Goal: Task Accomplishment & Management: Use online tool/utility

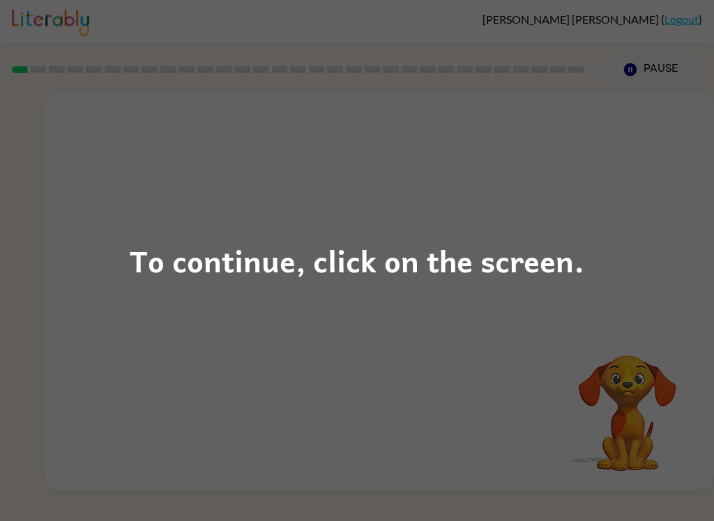
click at [140, 316] on div "To continue, click on the screen." at bounding box center [357, 260] width 714 height 521
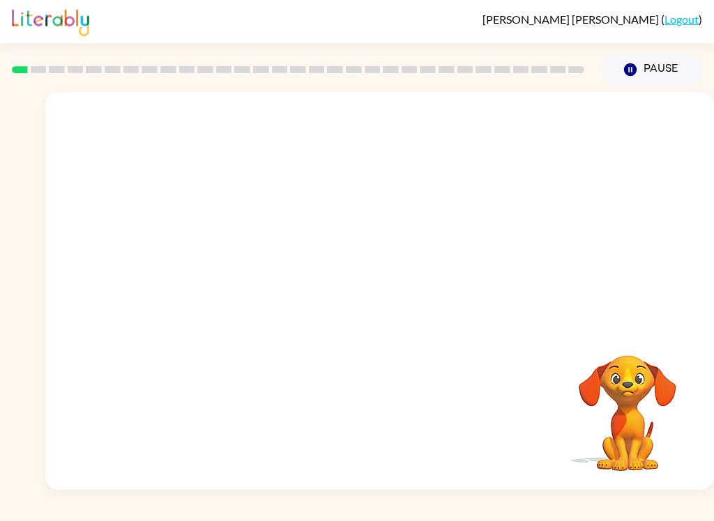
click at [271, 142] on video "Your browser must support playing .mp4 files to use Literably. Please try using…" at bounding box center [379, 209] width 668 height 234
click at [367, 319] on button "button" at bounding box center [379, 297] width 89 height 51
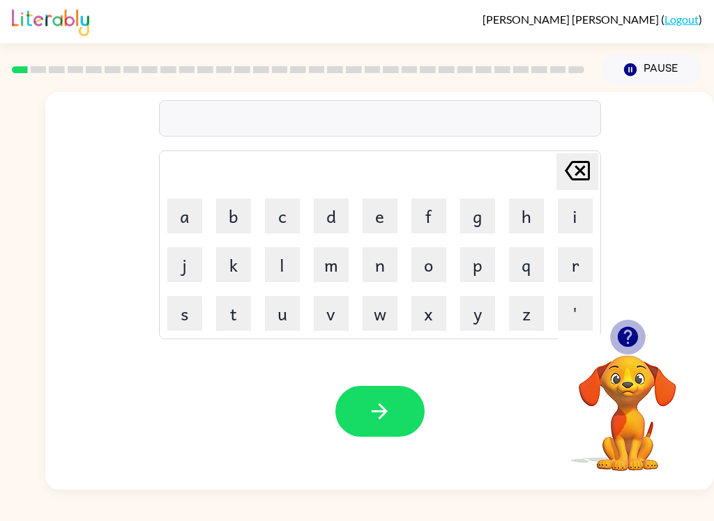
click at [631, 322] on button "button" at bounding box center [628, 337] width 36 height 36
click at [631, 321] on div "[PERSON_NAME] last character input a b c d e f g h i j k l m n o p q r s t u v …" at bounding box center [379, 209] width 668 height 234
click at [234, 210] on button "b" at bounding box center [233, 216] width 35 height 35
click at [433, 269] on button "o" at bounding box center [428, 264] width 35 height 35
click at [17, 8] on img at bounding box center [50, 21] width 77 height 31
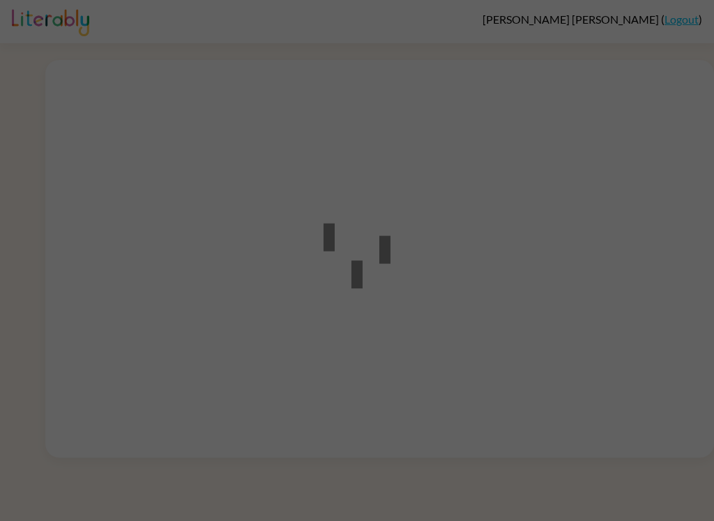
click at [658, 212] on div at bounding box center [357, 260] width 714 height 521
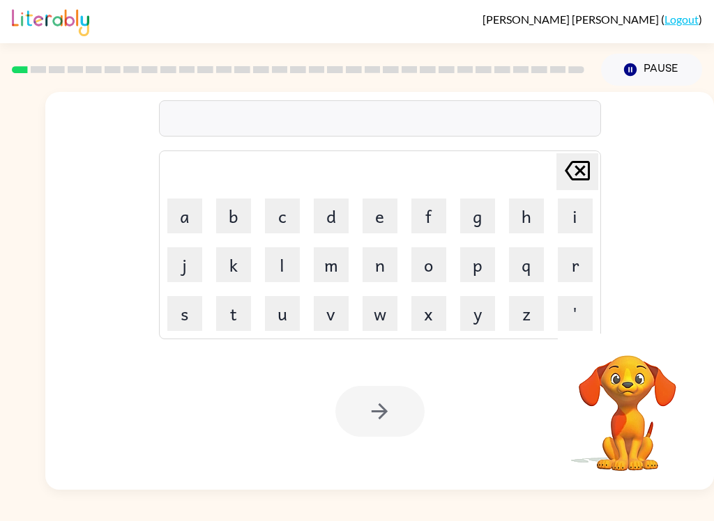
click at [236, 215] on button "b" at bounding box center [233, 216] width 35 height 35
click at [436, 262] on button "o" at bounding box center [428, 264] width 35 height 35
click at [580, 266] on button "r" at bounding box center [575, 264] width 35 height 35
click at [332, 216] on button "d" at bounding box center [331, 216] width 35 height 35
click at [370, 225] on button "e" at bounding box center [379, 216] width 35 height 35
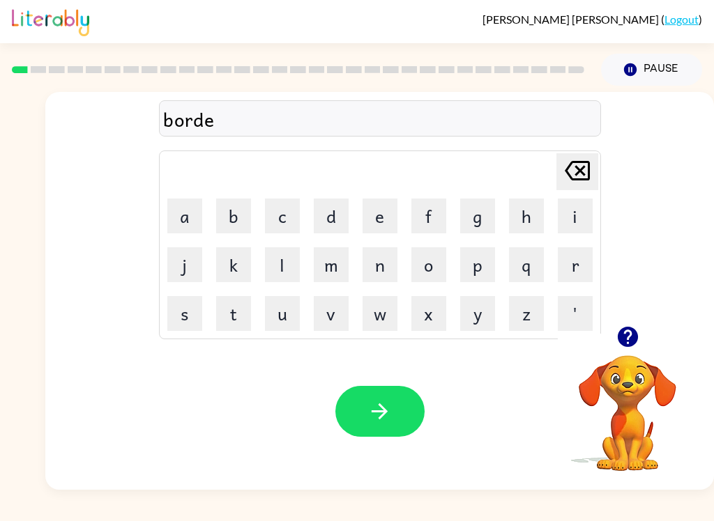
click at [572, 268] on button "r" at bounding box center [575, 264] width 35 height 35
click at [401, 398] on button "button" at bounding box center [379, 411] width 89 height 51
click at [632, 335] on icon "button" at bounding box center [627, 337] width 20 height 20
click at [564, 280] on button "r" at bounding box center [575, 264] width 35 height 35
click at [443, 266] on button "o" at bounding box center [428, 264] width 35 height 35
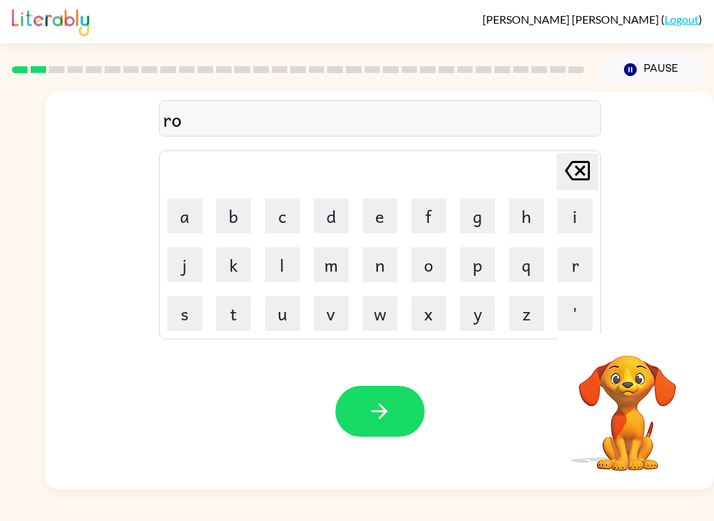
click at [277, 312] on button "u" at bounding box center [282, 313] width 35 height 35
click at [394, 269] on button "n" at bounding box center [379, 264] width 35 height 35
click at [323, 222] on button "d" at bounding box center [331, 216] width 35 height 35
click at [401, 416] on button "button" at bounding box center [379, 411] width 89 height 51
click at [622, 344] on icon "button" at bounding box center [627, 337] width 20 height 20
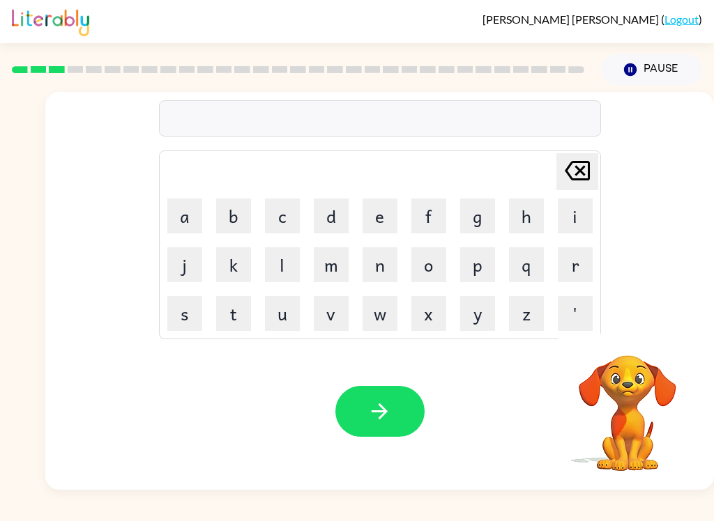
click at [330, 259] on button "m" at bounding box center [331, 264] width 35 height 35
click at [188, 211] on button "a" at bounding box center [184, 216] width 35 height 35
click at [285, 205] on button "c" at bounding box center [282, 216] width 35 height 35
click at [516, 224] on button "h" at bounding box center [526, 216] width 35 height 35
click at [560, 220] on button "i" at bounding box center [575, 216] width 35 height 35
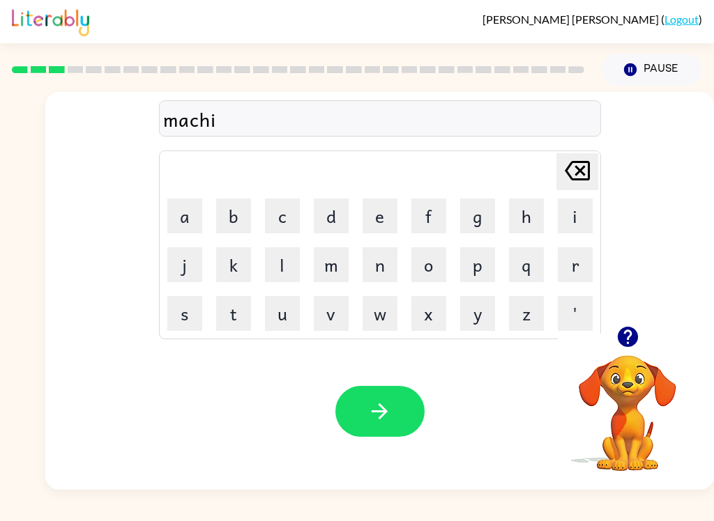
click at [384, 259] on button "n" at bounding box center [379, 264] width 35 height 35
click at [371, 218] on button "e" at bounding box center [379, 216] width 35 height 35
click at [400, 401] on button "button" at bounding box center [379, 411] width 89 height 51
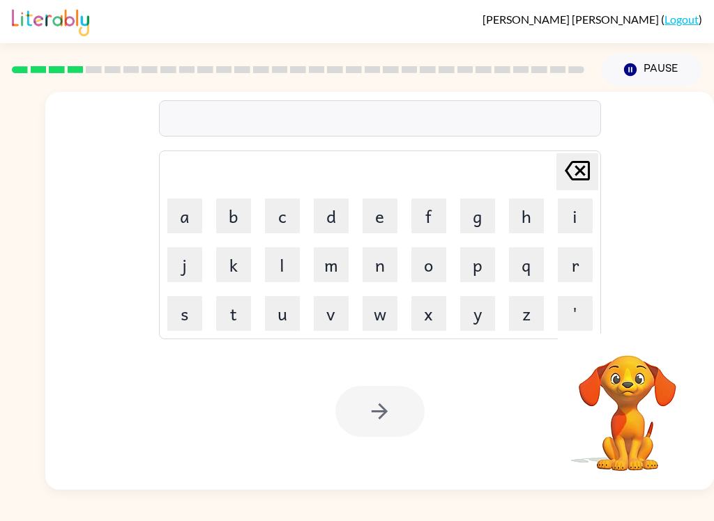
click at [228, 307] on button "t" at bounding box center [233, 313] width 35 height 35
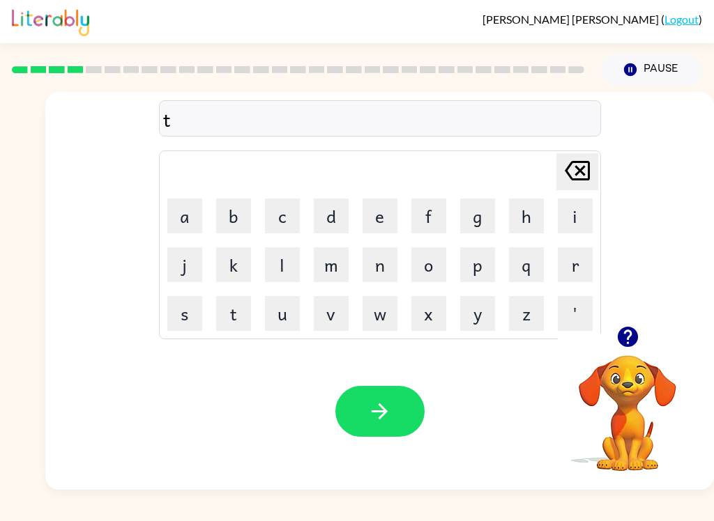
click at [581, 269] on button "r" at bounding box center [575, 264] width 35 height 35
click at [179, 217] on button "a" at bounding box center [184, 216] width 35 height 35
click at [567, 217] on button "i" at bounding box center [575, 216] width 35 height 35
click at [367, 257] on button "n" at bounding box center [379, 264] width 35 height 35
click at [395, 418] on button "button" at bounding box center [379, 411] width 89 height 51
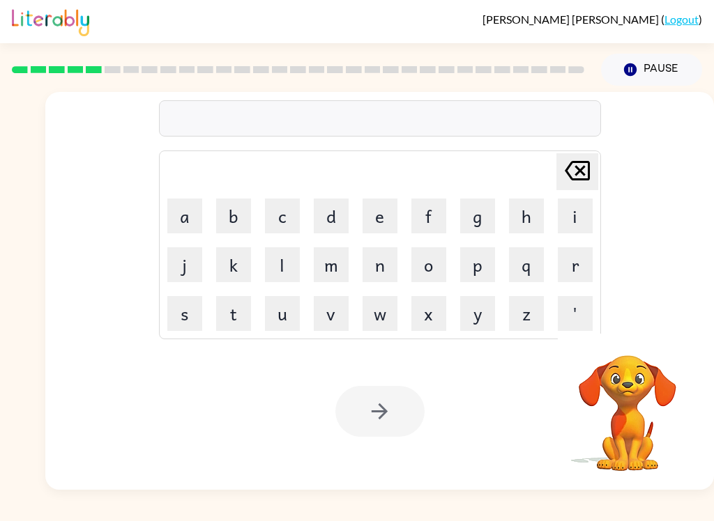
click at [346, 230] on button "d" at bounding box center [331, 216] width 35 height 35
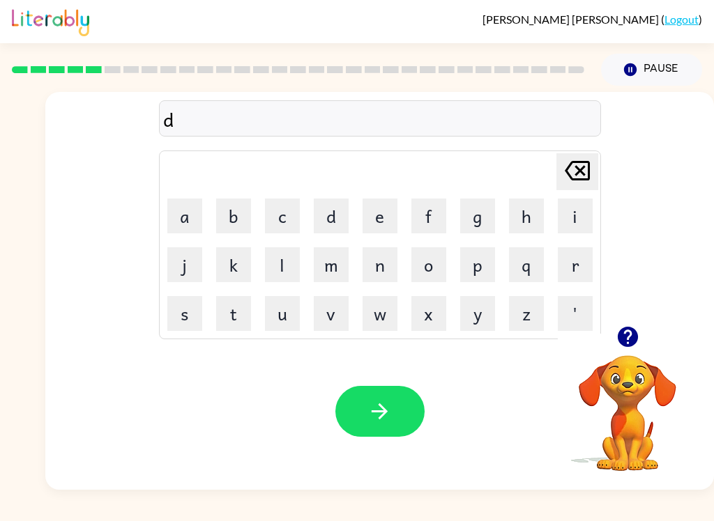
click at [392, 219] on button "e" at bounding box center [379, 216] width 35 height 35
click at [427, 220] on button "f" at bounding box center [428, 216] width 35 height 35
click at [372, 217] on button "e" at bounding box center [379, 216] width 35 height 35
click at [381, 268] on button "n" at bounding box center [379, 264] width 35 height 35
click at [188, 323] on button "s" at bounding box center [184, 313] width 35 height 35
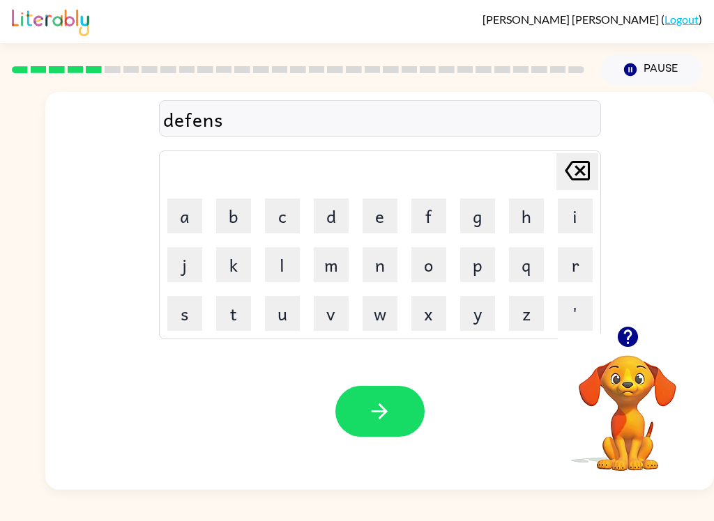
click at [551, 228] on td "i" at bounding box center [574, 215] width 47 height 47
click at [334, 316] on button "v" at bounding box center [331, 313] width 35 height 35
click at [378, 220] on button "e" at bounding box center [379, 216] width 35 height 35
click at [560, 183] on icon "Delete Delete last character input" at bounding box center [576, 170] width 33 height 33
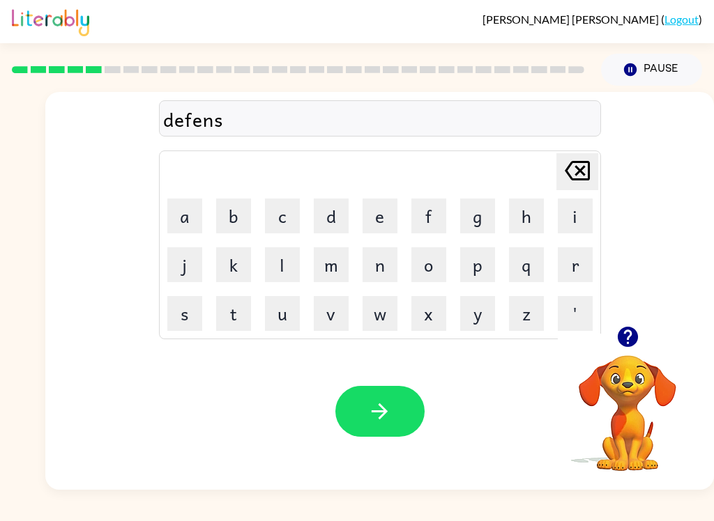
click at [571, 218] on button "i" at bounding box center [575, 216] width 35 height 35
click at [341, 315] on button "v" at bounding box center [331, 313] width 35 height 35
click at [381, 214] on button "e" at bounding box center [379, 216] width 35 height 35
click at [404, 404] on button "button" at bounding box center [379, 411] width 89 height 51
click at [631, 346] on icon "button" at bounding box center [627, 337] width 20 height 20
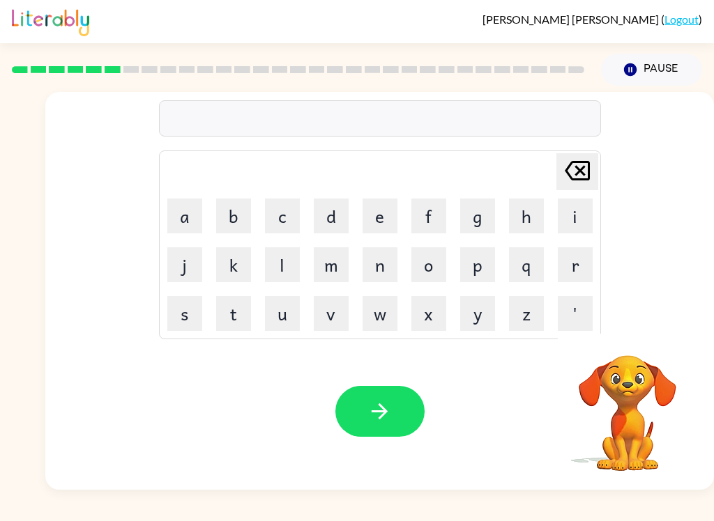
click at [631, 346] on video "Your browser must support playing .mp4 files to use Literably. Please try using…" at bounding box center [627, 403] width 139 height 139
click at [330, 310] on button "v" at bounding box center [331, 313] width 35 height 35
click at [192, 223] on button "a" at bounding box center [184, 216] width 35 height 35
click at [277, 212] on button "c" at bounding box center [282, 216] width 35 height 35
click at [185, 224] on button "a" at bounding box center [184, 216] width 35 height 35
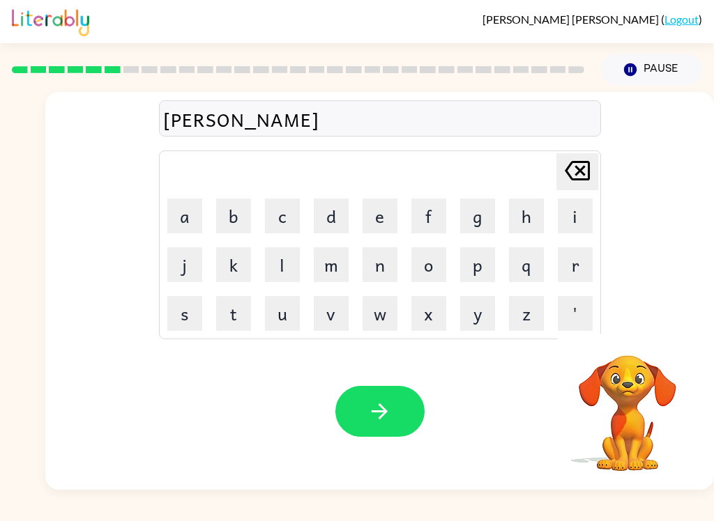
click at [228, 321] on button "t" at bounding box center [233, 313] width 35 height 35
click at [567, 219] on button "i" at bounding box center [575, 216] width 35 height 35
click at [438, 264] on button "o" at bounding box center [428, 264] width 35 height 35
click at [381, 264] on button "n" at bounding box center [379, 264] width 35 height 35
click at [394, 430] on button "button" at bounding box center [379, 411] width 89 height 51
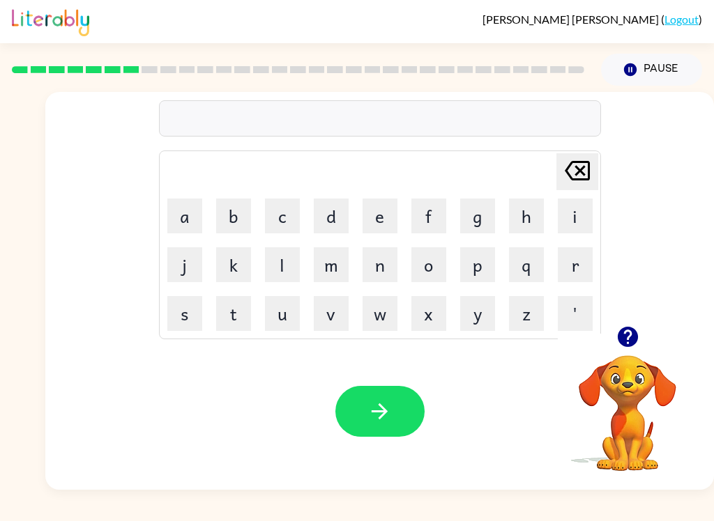
click at [480, 267] on button "p" at bounding box center [477, 264] width 35 height 35
click at [288, 315] on button "u" at bounding box center [282, 313] width 35 height 35
click at [333, 208] on button "d" at bounding box center [331, 216] width 35 height 35
click at [332, 208] on button "d" at bounding box center [331, 216] width 35 height 35
click at [278, 261] on button "l" at bounding box center [282, 264] width 35 height 35
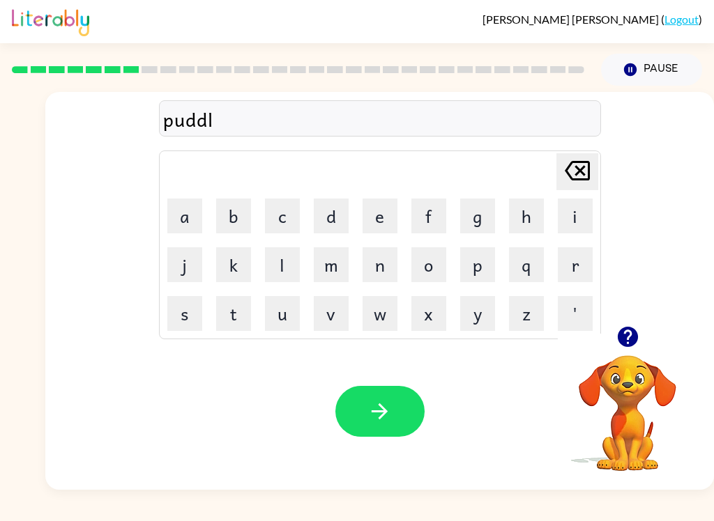
click at [362, 221] on button "e" at bounding box center [379, 216] width 35 height 35
click at [394, 415] on button "button" at bounding box center [379, 411] width 89 height 51
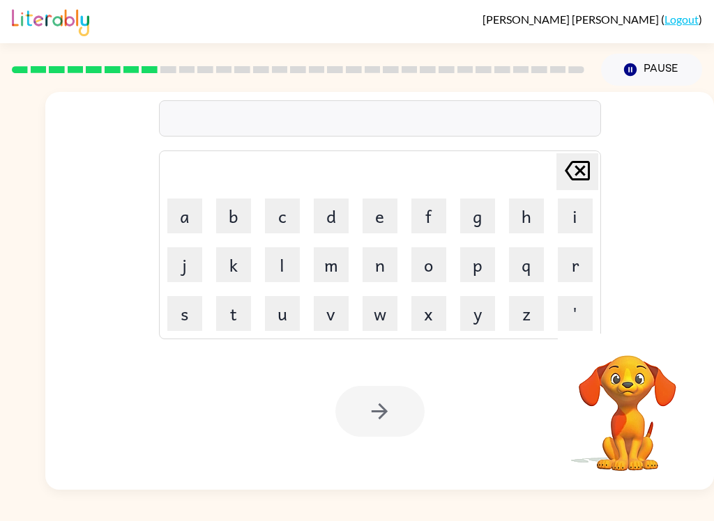
click at [335, 261] on button "m" at bounding box center [331, 264] width 35 height 35
click at [558, 225] on button "i" at bounding box center [575, 216] width 35 height 35
click at [566, 265] on button "r" at bounding box center [575, 264] width 35 height 35
click at [197, 207] on button "a" at bounding box center [184, 216] width 35 height 35
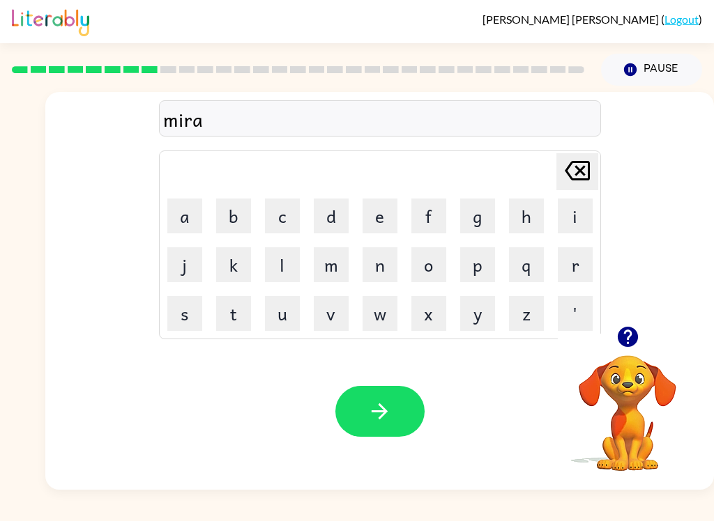
click at [273, 211] on button "c" at bounding box center [282, 216] width 35 height 35
click at [282, 267] on button "l" at bounding box center [282, 264] width 35 height 35
click at [379, 211] on button "e" at bounding box center [379, 216] width 35 height 35
click at [367, 406] on icon "button" at bounding box center [379, 411] width 24 height 24
click at [625, 348] on icon "button" at bounding box center [627, 337] width 24 height 24
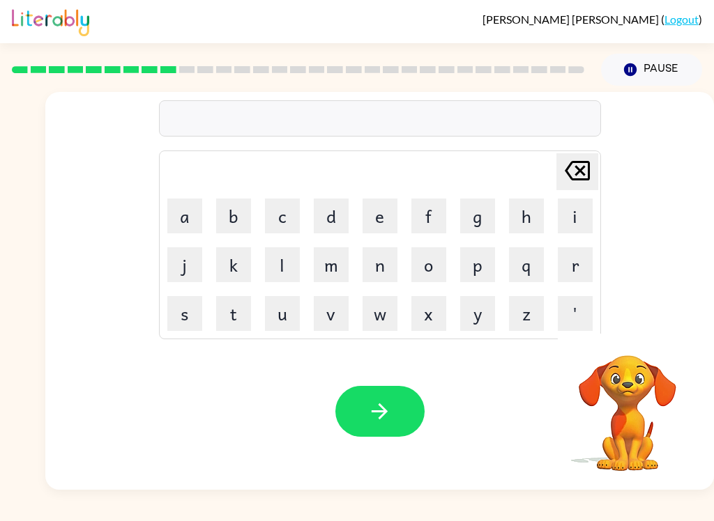
click at [335, 280] on button "m" at bounding box center [331, 264] width 35 height 35
click at [582, 218] on button "i" at bounding box center [575, 216] width 35 height 35
click at [234, 222] on button "b" at bounding box center [233, 216] width 35 height 35
click at [325, 231] on button "d" at bounding box center [331, 216] width 35 height 35
click at [571, 169] on icon "Delete Delete last character input" at bounding box center [576, 170] width 33 height 33
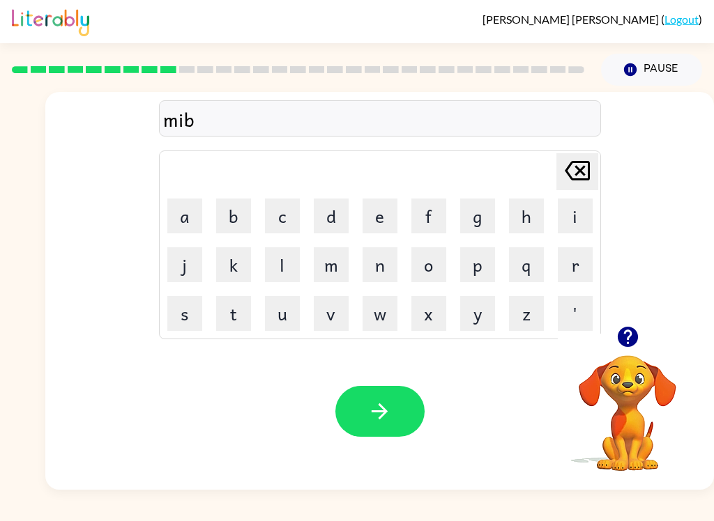
click at [571, 169] on icon "Delete Delete last character input" at bounding box center [576, 170] width 33 height 33
click at [327, 219] on button "d" at bounding box center [331, 216] width 35 height 35
click at [337, 272] on button "m" at bounding box center [331, 264] width 35 height 35
click at [436, 275] on button "o" at bounding box center [428, 264] width 35 height 35
click at [574, 272] on button "r" at bounding box center [575, 264] width 35 height 35
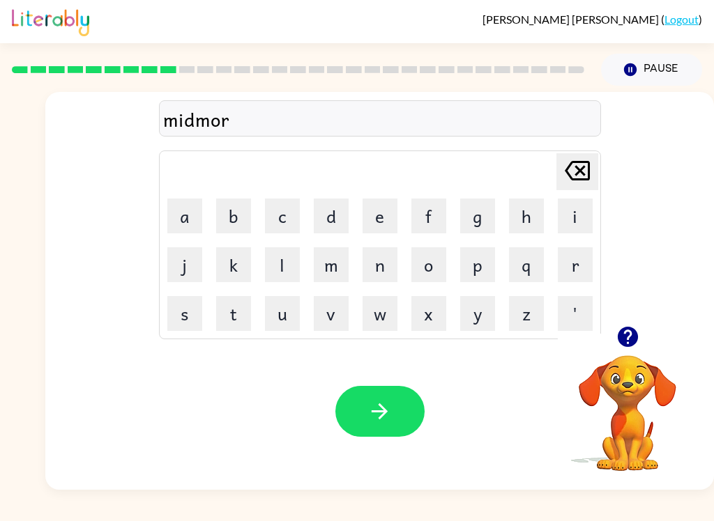
click at [364, 256] on button "n" at bounding box center [379, 264] width 35 height 35
click at [573, 223] on button "i" at bounding box center [575, 216] width 35 height 35
click at [392, 257] on button "n" at bounding box center [379, 264] width 35 height 35
click at [479, 230] on button "g" at bounding box center [477, 216] width 35 height 35
click at [383, 403] on icon "button" at bounding box center [379, 411] width 24 height 24
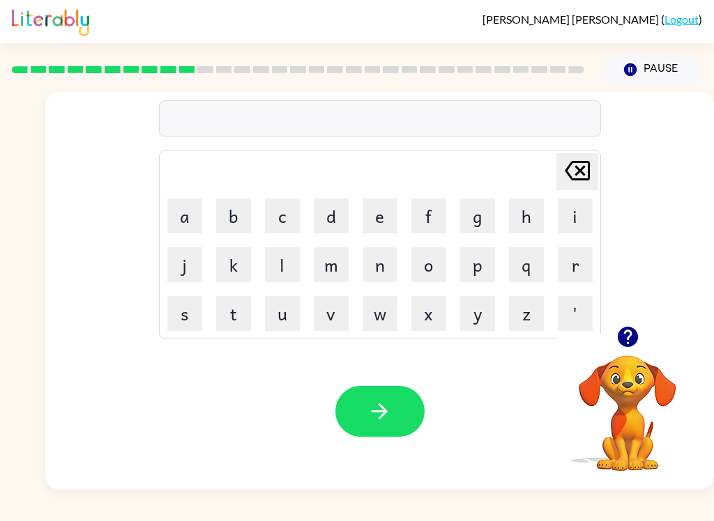
click at [639, 341] on icon "button" at bounding box center [627, 337] width 24 height 24
click at [326, 220] on button "d" at bounding box center [331, 216] width 35 height 35
click at [558, 222] on button "i" at bounding box center [575, 216] width 35 height 35
click at [190, 312] on button "s" at bounding box center [184, 313] width 35 height 35
click at [244, 309] on button "t" at bounding box center [233, 313] width 35 height 35
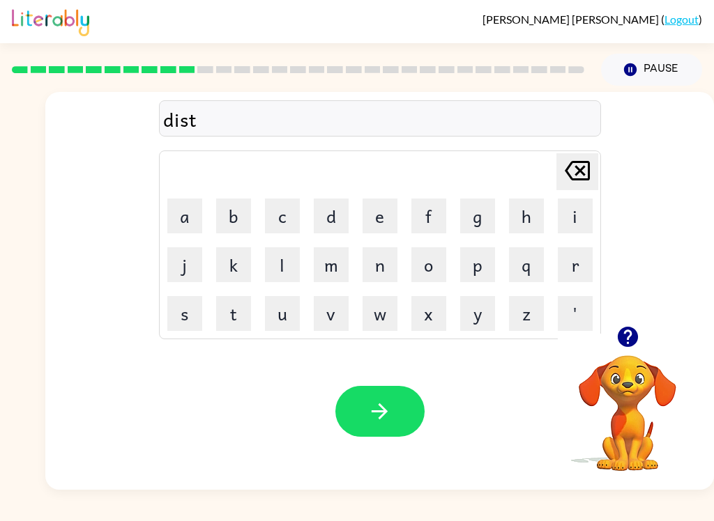
click at [572, 274] on button "r" at bounding box center [575, 264] width 35 height 35
click at [275, 312] on button "u" at bounding box center [282, 313] width 35 height 35
click at [200, 310] on button "s" at bounding box center [184, 313] width 35 height 35
click at [235, 314] on button "t" at bounding box center [233, 313] width 35 height 35
click at [408, 410] on button "button" at bounding box center [379, 411] width 89 height 51
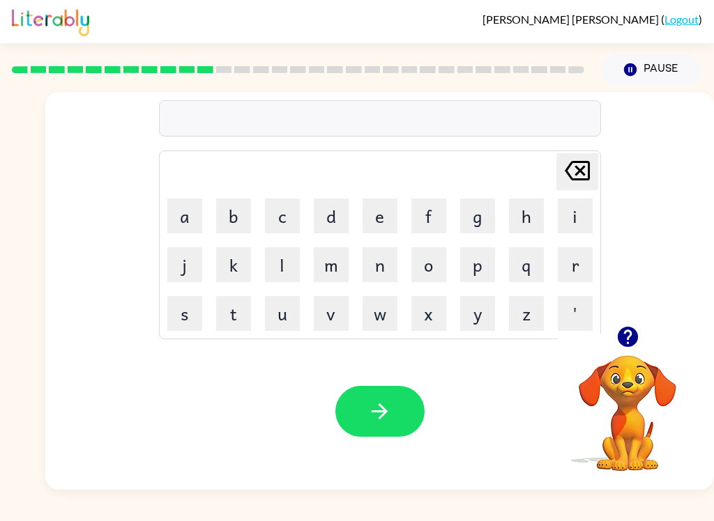
click at [567, 280] on button "r" at bounding box center [575, 264] width 35 height 35
click at [431, 248] on button "o" at bounding box center [428, 264] width 35 height 35
click at [192, 218] on button "a" at bounding box center [184, 216] width 35 height 35
click at [325, 209] on button "d" at bounding box center [331, 216] width 35 height 35
click at [404, 403] on button "button" at bounding box center [379, 411] width 89 height 51
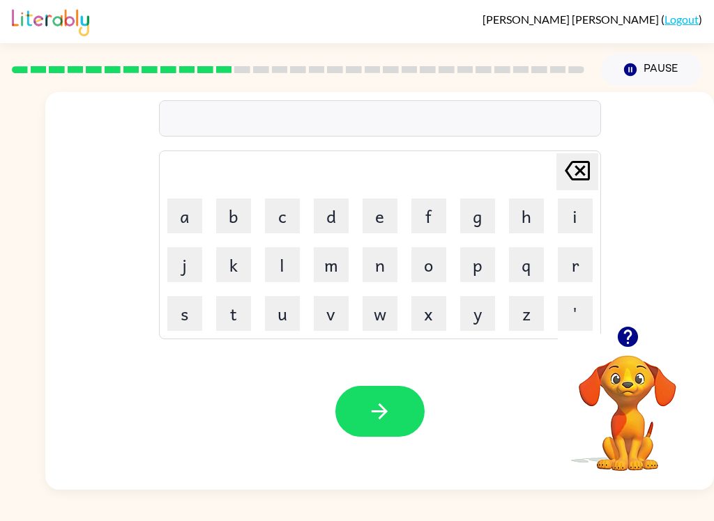
click at [629, 344] on icon "button" at bounding box center [627, 337] width 20 height 20
click at [279, 314] on button "u" at bounding box center [282, 313] width 35 height 35
click at [484, 225] on button "g" at bounding box center [477, 216] width 35 height 35
click at [572, 178] on icon "Delete Delete last character input" at bounding box center [576, 170] width 33 height 33
click at [482, 263] on button "p" at bounding box center [477, 264] width 35 height 35
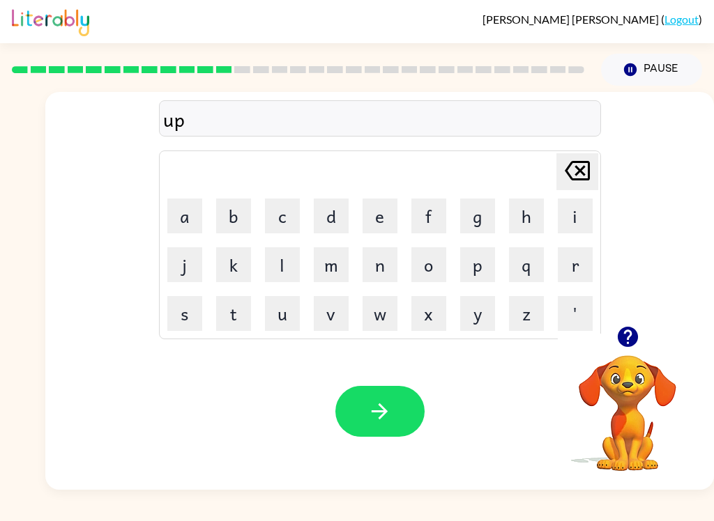
click at [473, 215] on button "g" at bounding box center [477, 216] width 35 height 35
click at [572, 277] on button "r" at bounding box center [575, 264] width 35 height 35
click at [189, 213] on button "a" at bounding box center [184, 216] width 35 height 35
click at [328, 219] on button "d" at bounding box center [331, 216] width 35 height 35
click at [377, 220] on button "e" at bounding box center [379, 216] width 35 height 35
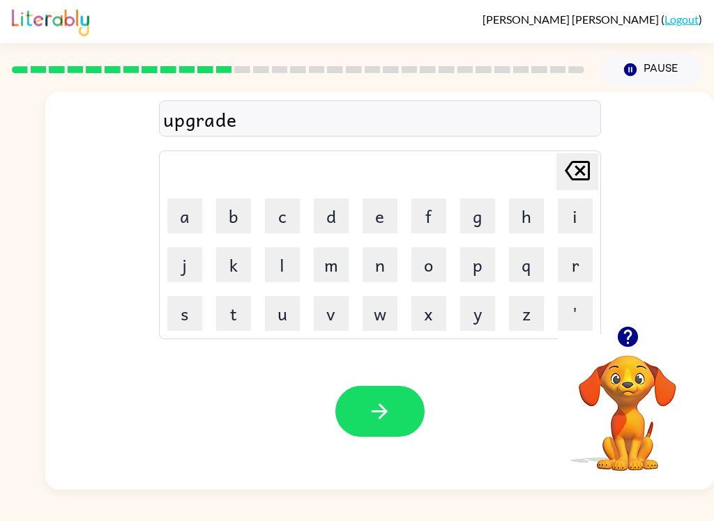
click at [358, 410] on button "button" at bounding box center [379, 411] width 89 height 51
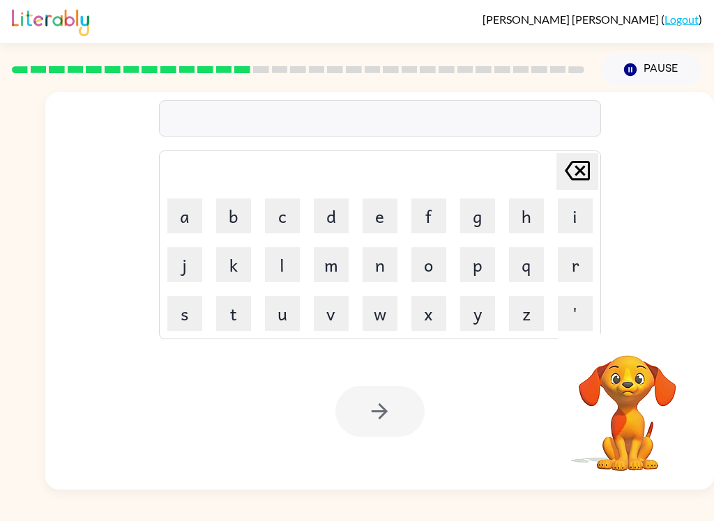
click at [325, 272] on button "m" at bounding box center [331, 264] width 35 height 35
click at [197, 213] on button "a" at bounding box center [184, 216] width 35 height 35
click at [323, 215] on button "d" at bounding box center [331, 216] width 35 height 35
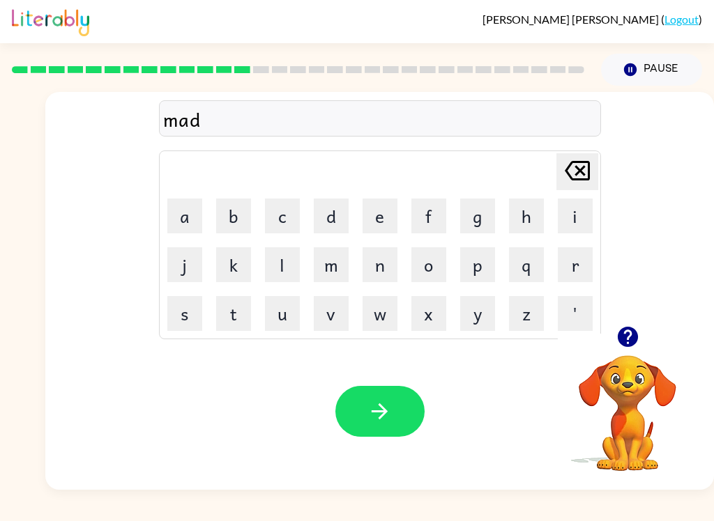
click at [371, 270] on button "n" at bounding box center [379, 264] width 35 height 35
click at [383, 211] on button "e" at bounding box center [379, 216] width 35 height 35
click at [186, 321] on button "s" at bounding box center [184, 313] width 35 height 35
click at [185, 320] on button "s" at bounding box center [184, 313] width 35 height 35
click at [378, 401] on icon "button" at bounding box center [379, 411] width 24 height 24
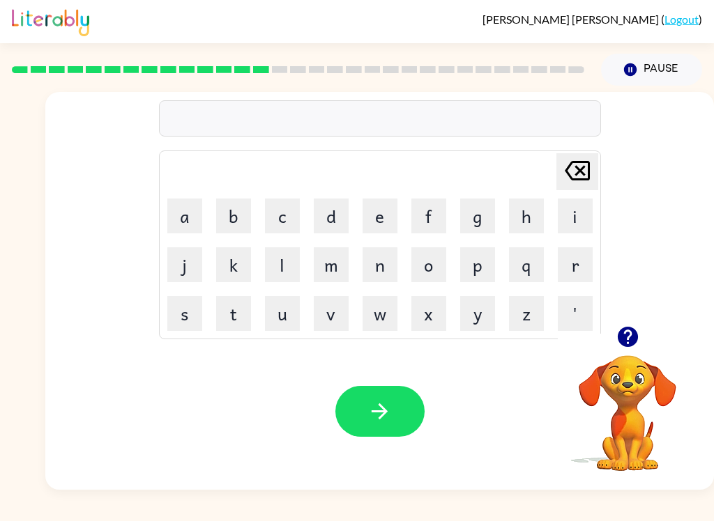
click at [243, 215] on button "b" at bounding box center [233, 216] width 35 height 35
click at [383, 271] on button "n" at bounding box center [379, 264] width 35 height 35
click at [268, 316] on button "u" at bounding box center [282, 313] width 35 height 35
click at [188, 325] on button "s" at bounding box center [184, 313] width 35 height 35
click at [561, 173] on icon "Delete Delete last character input" at bounding box center [576, 170] width 33 height 33
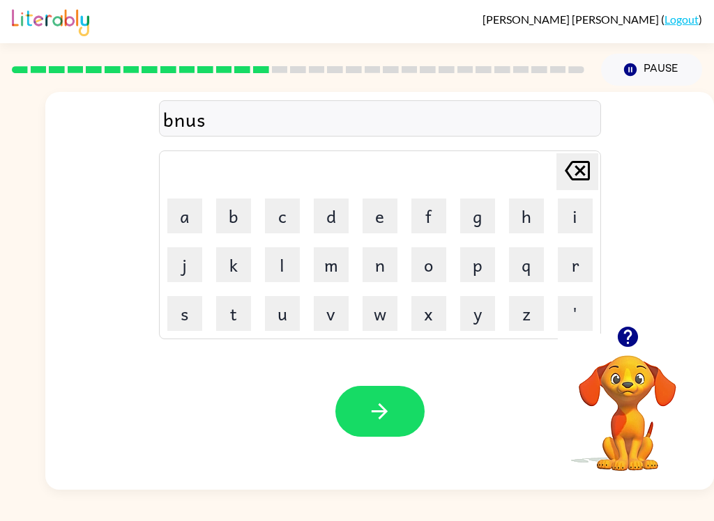
click at [560, 173] on icon "Delete Delete last character input" at bounding box center [576, 170] width 33 height 33
click at [565, 180] on icon "Delete Delete last character input" at bounding box center [576, 170] width 33 height 33
click at [429, 261] on button "o" at bounding box center [428, 264] width 35 height 35
click at [380, 263] on button "n" at bounding box center [379, 264] width 35 height 35
click at [277, 313] on button "u" at bounding box center [282, 313] width 35 height 35
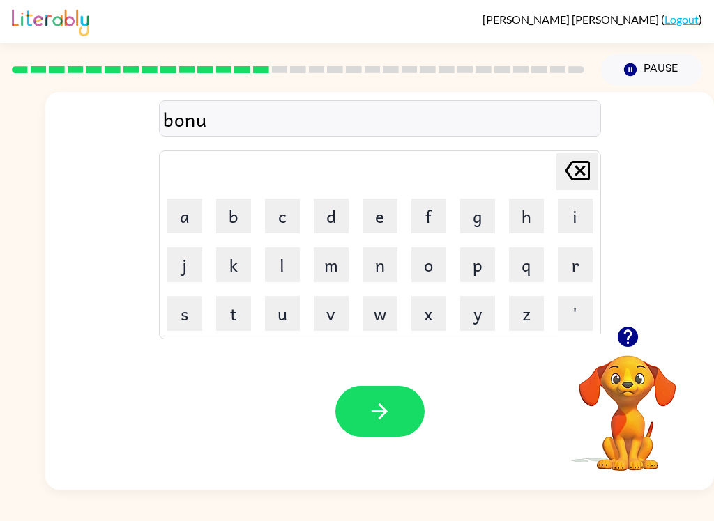
click at [174, 321] on button "s" at bounding box center [184, 313] width 35 height 35
click at [392, 411] on button "button" at bounding box center [379, 411] width 89 height 51
click at [192, 310] on button "s" at bounding box center [184, 313] width 35 height 35
click at [640, 350] on button "button" at bounding box center [628, 337] width 36 height 36
click at [641, 351] on video "Your browser must support playing .mp4 files to use Literably. Please try using…" at bounding box center [627, 403] width 139 height 139
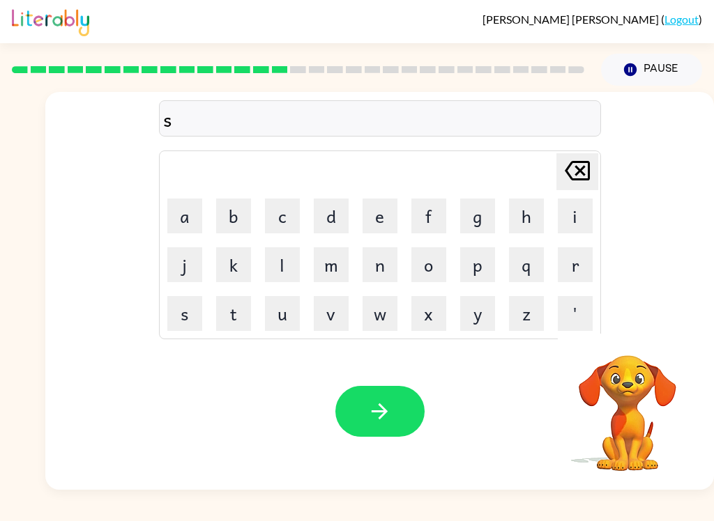
click at [358, 318] on td "w" at bounding box center [379, 313] width 47 height 47
click at [366, 318] on button "w" at bounding box center [379, 313] width 35 height 35
click at [565, 267] on button "r" at bounding box center [575, 264] width 35 height 35
click at [570, 170] on icon "Delete Delete last character input" at bounding box center [576, 170] width 33 height 33
click at [436, 264] on button "o" at bounding box center [428, 264] width 35 height 35
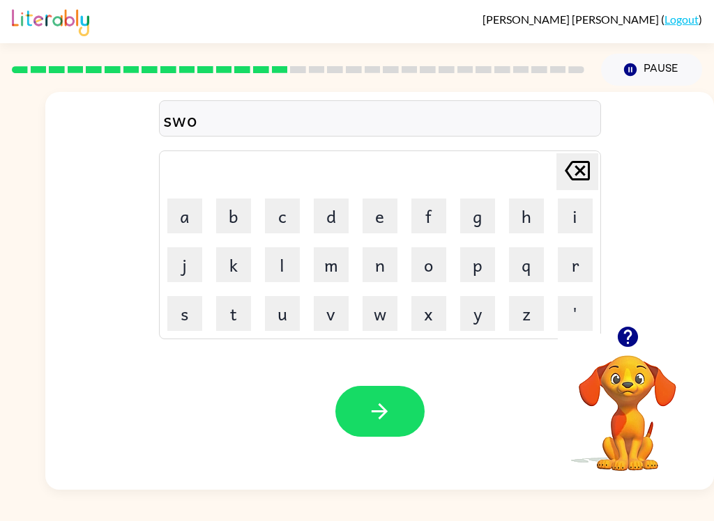
click at [574, 272] on button "r" at bounding box center [575, 264] width 35 height 35
click at [325, 258] on button "m" at bounding box center [331, 264] width 35 height 35
click at [405, 403] on button "button" at bounding box center [379, 411] width 89 height 51
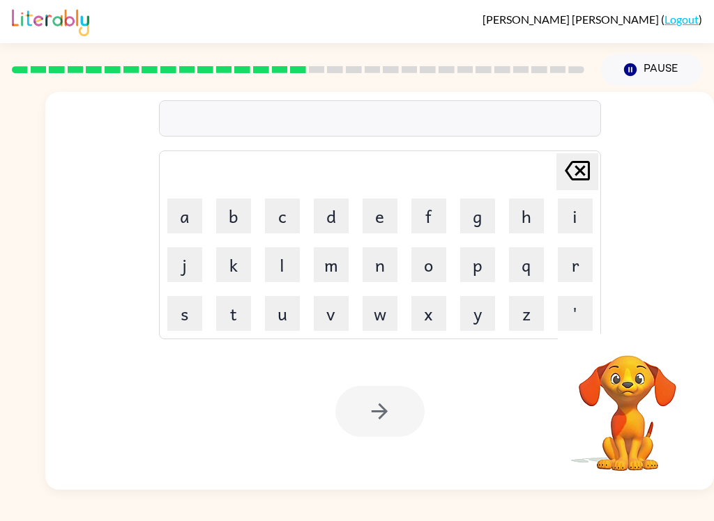
click at [22, 144] on div "Delete Delete last character input a b c d e f g h i j k l m n o p q r s t u v …" at bounding box center [357, 288] width 714 height 404
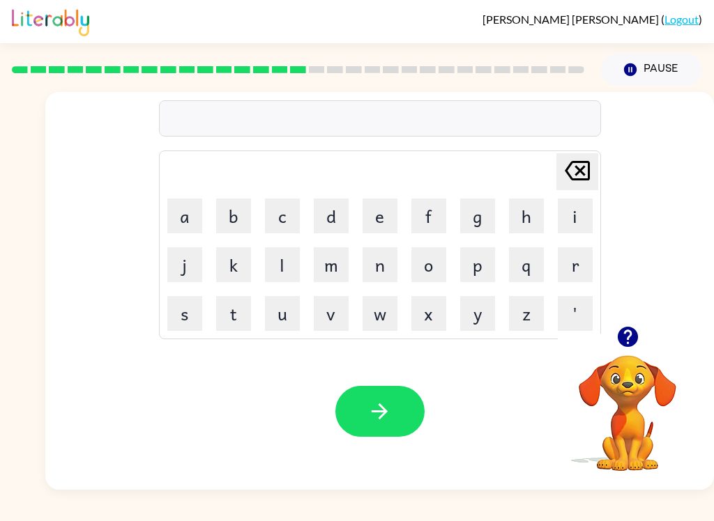
click at [629, 337] on icon "button" at bounding box center [627, 337] width 24 height 24
click at [560, 258] on button "r" at bounding box center [575, 264] width 35 height 35
click at [193, 213] on button "a" at bounding box center [184, 216] width 35 height 35
click at [387, 312] on button "w" at bounding box center [379, 313] width 35 height 35
click at [565, 177] on icon at bounding box center [576, 171] width 25 height 20
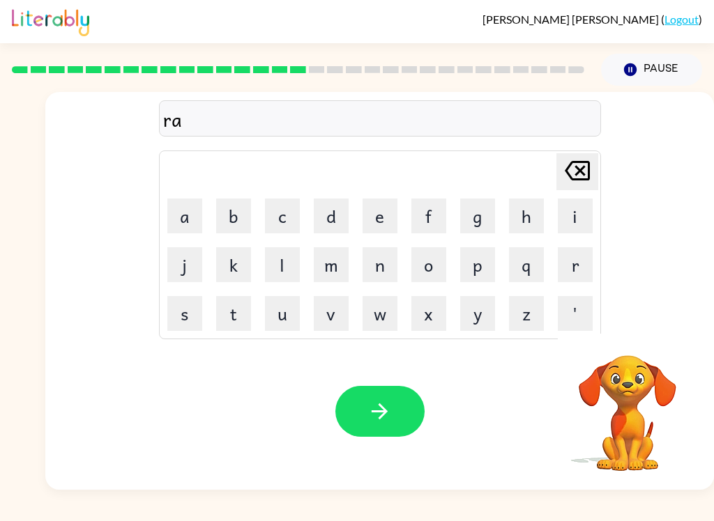
click at [329, 271] on button "m" at bounding box center [331, 264] width 35 height 35
click at [408, 403] on button "button" at bounding box center [379, 411] width 89 height 51
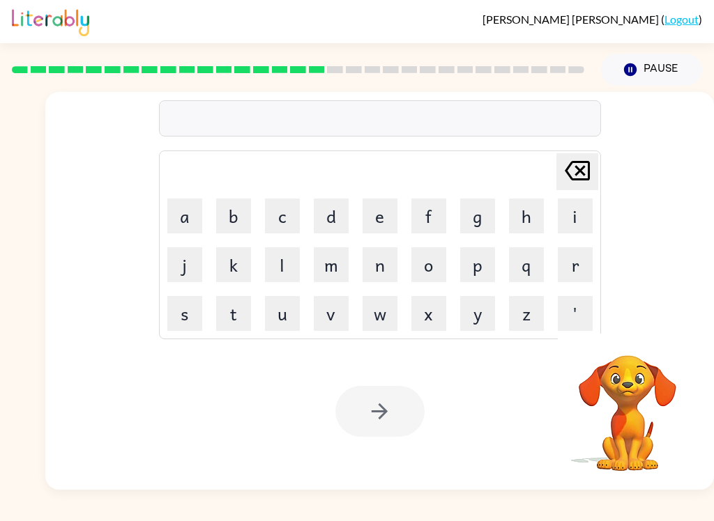
click at [227, 214] on button "b" at bounding box center [233, 216] width 35 height 35
click at [560, 263] on button "r" at bounding box center [575, 264] width 35 height 35
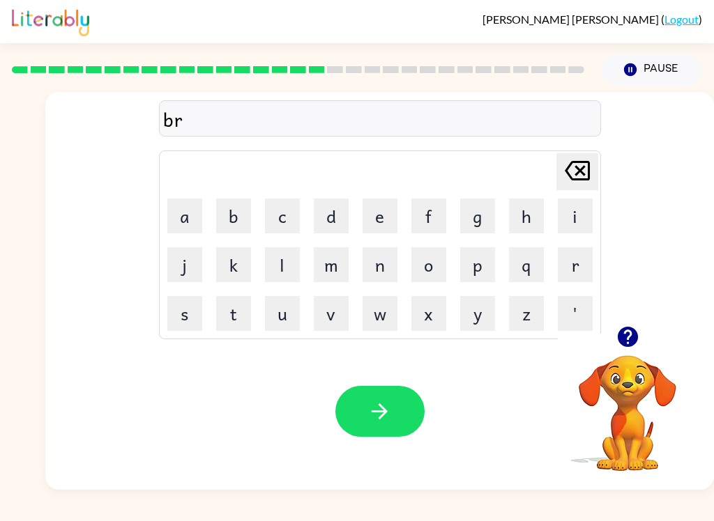
click at [569, 218] on button "i" at bounding box center [575, 216] width 35 height 35
click at [332, 260] on button "m" at bounding box center [331, 264] width 35 height 35
click at [571, 224] on button "i" at bounding box center [575, 216] width 35 height 35
click at [388, 268] on button "n" at bounding box center [379, 264] width 35 height 35
click at [484, 213] on button "g" at bounding box center [477, 216] width 35 height 35
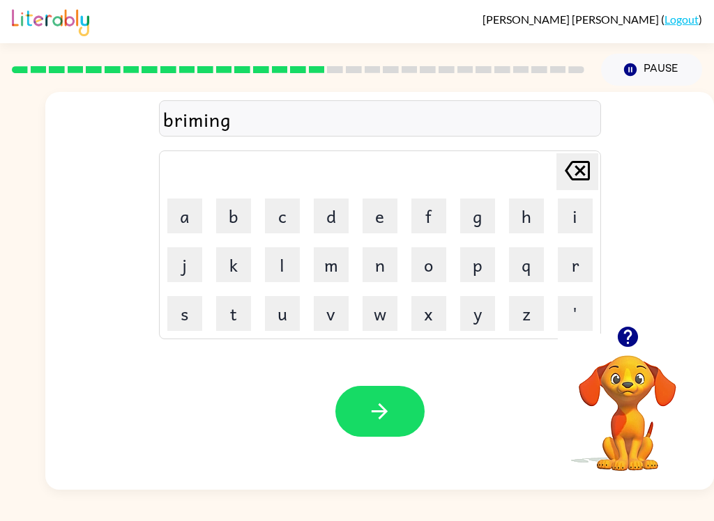
click at [405, 404] on button "button" at bounding box center [379, 411] width 89 height 51
click at [573, 266] on button "r" at bounding box center [575, 264] width 35 height 35
click at [572, 223] on button "i" at bounding box center [575, 216] width 35 height 35
click at [199, 324] on button "s" at bounding box center [184, 313] width 35 height 35
click at [479, 276] on button "p" at bounding box center [477, 264] width 35 height 35
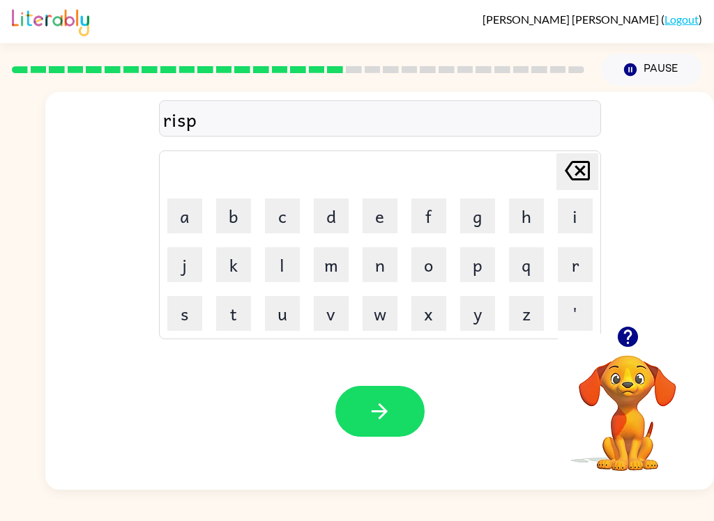
click at [583, 173] on icon "Delete Delete last character input" at bounding box center [576, 170] width 33 height 33
click at [530, 256] on button "q" at bounding box center [526, 264] width 35 height 35
click at [574, 168] on icon at bounding box center [576, 171] width 25 height 20
click at [533, 280] on button "q" at bounding box center [526, 264] width 35 height 35
click at [284, 308] on button "u" at bounding box center [282, 313] width 35 height 35
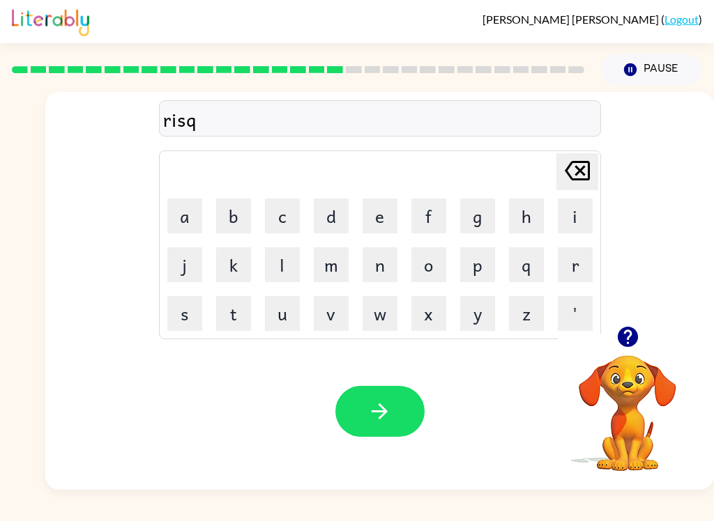
click at [566, 215] on button "i" at bounding box center [575, 216] width 35 height 35
click at [183, 310] on button "s" at bounding box center [184, 313] width 35 height 35
click at [216, 314] on button "t" at bounding box center [233, 313] width 35 height 35
click at [393, 411] on button "button" at bounding box center [379, 411] width 89 height 51
click at [638, 339] on icon "button" at bounding box center [627, 337] width 24 height 24
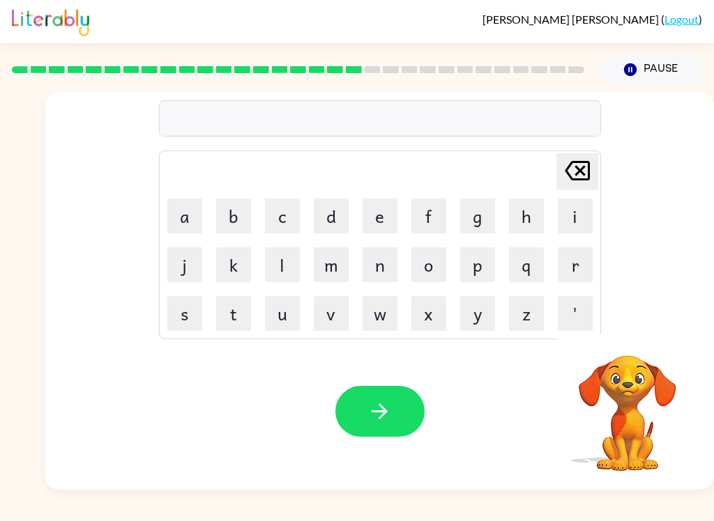
click at [197, 206] on button "a" at bounding box center [184, 216] width 35 height 35
click at [569, 269] on button "r" at bounding box center [575, 264] width 35 height 35
click at [283, 212] on button "c" at bounding box center [282, 216] width 35 height 35
click at [524, 227] on button "h" at bounding box center [526, 216] width 35 height 35
click at [625, 344] on icon "button" at bounding box center [627, 337] width 20 height 20
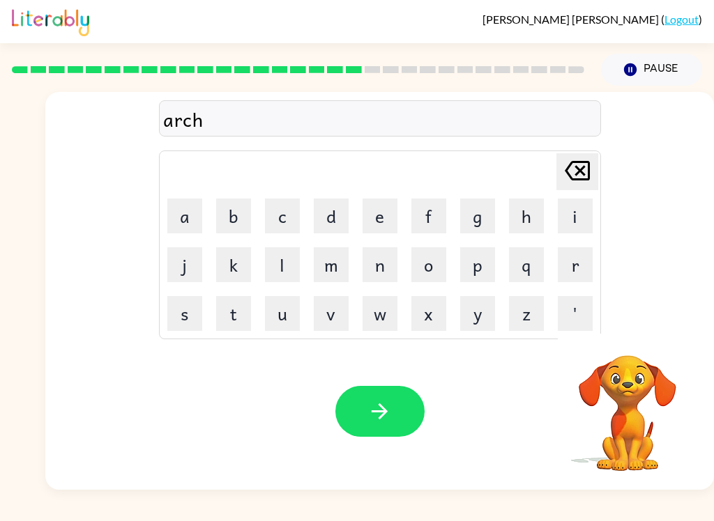
click at [372, 315] on button "w" at bounding box center [379, 313] width 35 height 35
click at [187, 224] on button "a" at bounding box center [184, 216] width 35 height 35
click at [468, 309] on button "y" at bounding box center [477, 313] width 35 height 35
click at [394, 399] on button "button" at bounding box center [379, 411] width 89 height 51
click at [621, 346] on icon "button" at bounding box center [627, 337] width 24 height 24
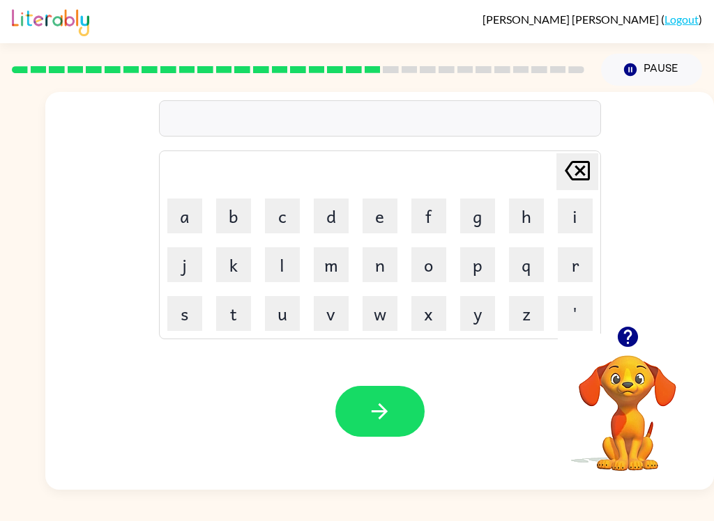
click at [428, 213] on button "f" at bounding box center [428, 216] width 35 height 35
click at [431, 259] on button "o" at bounding box center [428, 264] width 35 height 35
click at [282, 258] on button "l" at bounding box center [282, 264] width 35 height 35
click at [281, 258] on button "l" at bounding box center [282, 264] width 35 height 35
click at [440, 268] on button "o" at bounding box center [428, 264] width 35 height 35
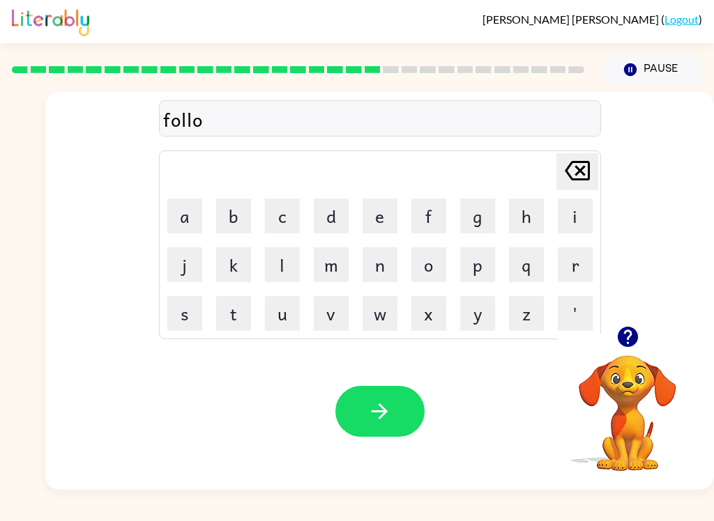
click at [378, 307] on button "w" at bounding box center [379, 313] width 35 height 35
click at [394, 418] on button "button" at bounding box center [379, 411] width 89 height 51
click at [625, 337] on icon "button" at bounding box center [627, 337] width 20 height 20
click at [185, 314] on button "s" at bounding box center [184, 313] width 35 height 35
click at [364, 209] on button "e" at bounding box center [379, 216] width 35 height 35
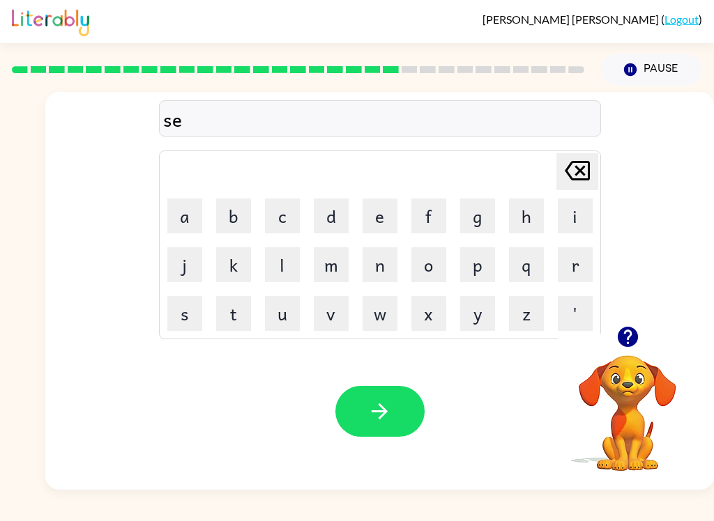
click at [379, 268] on button "n" at bounding box center [379, 264] width 35 height 35
click at [334, 217] on button "d" at bounding box center [331, 216] width 35 height 35
click at [377, 213] on button "e" at bounding box center [379, 216] width 35 height 35
click at [481, 278] on button "p" at bounding box center [477, 264] width 35 height 35
click at [542, 230] on button "h" at bounding box center [526, 216] width 35 height 35
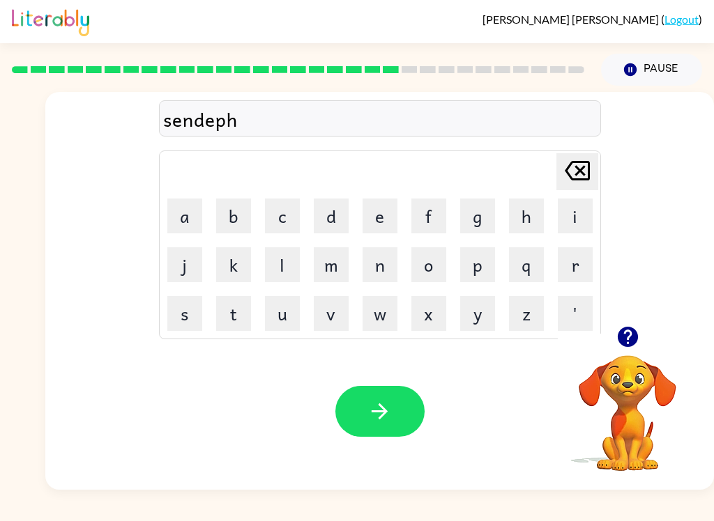
click at [574, 176] on icon "Delete Delete last character input" at bounding box center [576, 170] width 33 height 33
click at [569, 218] on button "i" at bounding box center [575, 216] width 35 height 35
click at [643, 345] on button "button" at bounding box center [628, 337] width 36 height 36
click at [645, 347] on video "Your browser must support playing .mp4 files to use Literably. Please try using…" at bounding box center [627, 403] width 139 height 139
click at [241, 316] on button "t" at bounding box center [233, 313] width 35 height 35
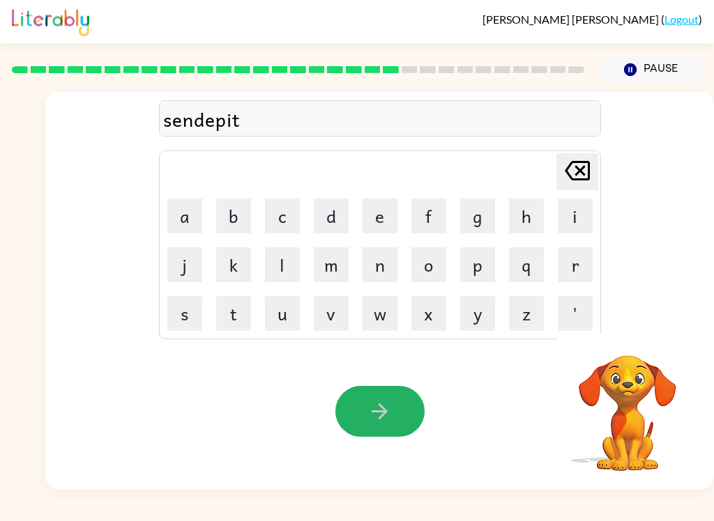
click at [394, 413] on button "button" at bounding box center [379, 411] width 89 height 51
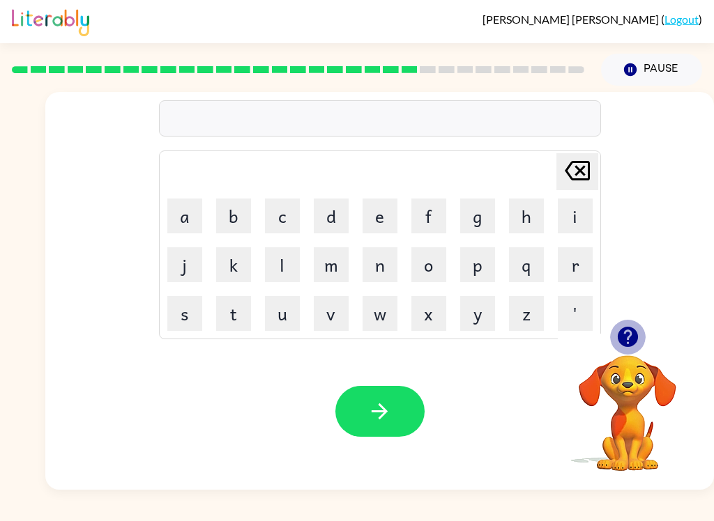
click at [627, 340] on icon "button" at bounding box center [627, 337] width 24 height 24
click at [190, 316] on button "s" at bounding box center [184, 313] width 35 height 35
click at [289, 313] on button "u" at bounding box center [282, 313] width 35 height 35
click at [201, 310] on button "s" at bounding box center [184, 313] width 35 height 35
click at [240, 316] on button "t" at bounding box center [233, 313] width 35 height 35
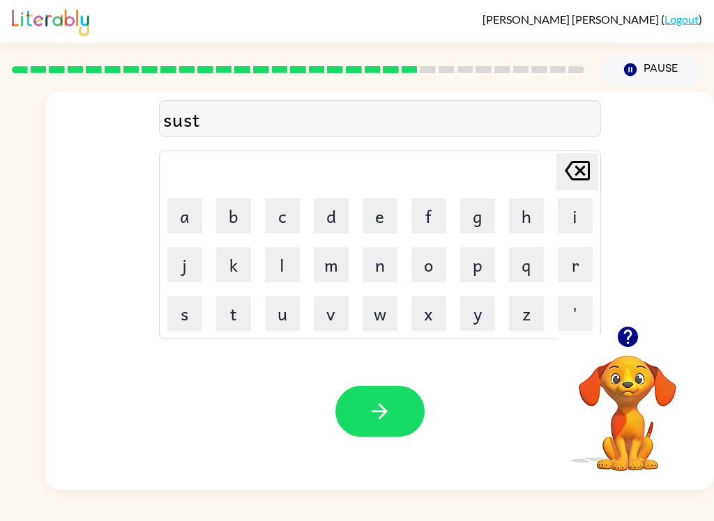
click at [189, 223] on button "a" at bounding box center [184, 216] width 35 height 35
click at [570, 221] on button "i" at bounding box center [575, 216] width 35 height 35
click at [381, 270] on button "n" at bounding box center [379, 264] width 35 height 35
click at [392, 403] on button "button" at bounding box center [379, 411] width 89 height 51
click at [423, 216] on button "f" at bounding box center [428, 216] width 35 height 35
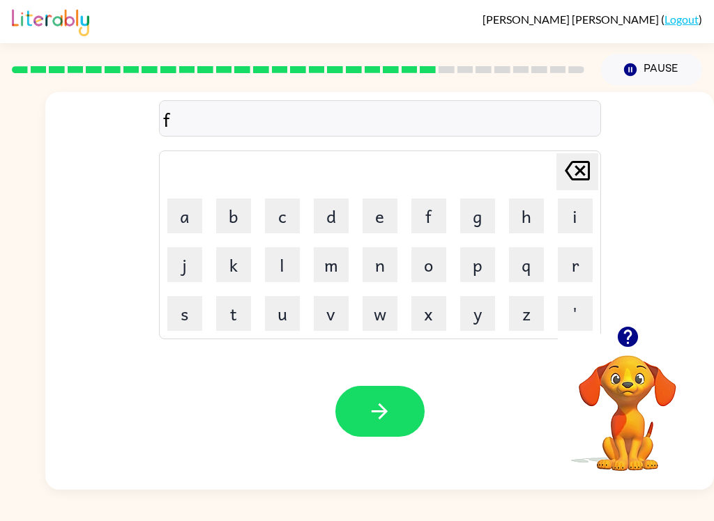
click at [444, 262] on button "o" at bounding box center [428, 264] width 35 height 35
click at [566, 271] on button "r" at bounding box center [575, 264] width 35 height 35
click at [378, 313] on button "w" at bounding box center [379, 313] width 35 height 35
click at [191, 310] on button "s" at bounding box center [184, 313] width 35 height 35
click at [569, 257] on button "r" at bounding box center [575, 264] width 35 height 35
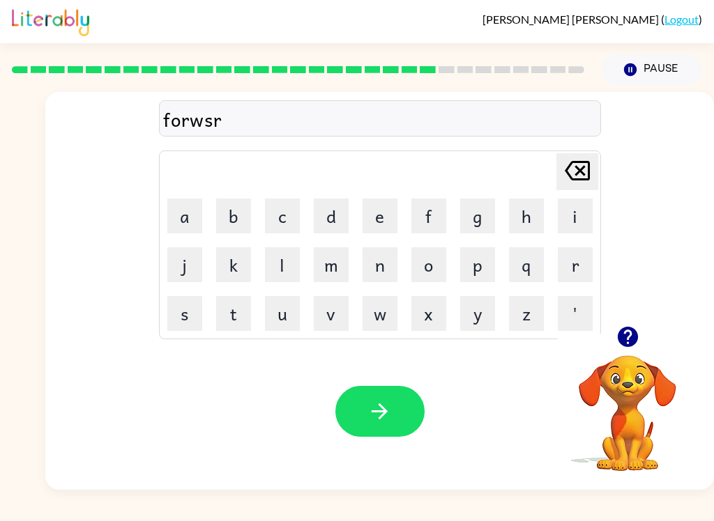
click at [343, 213] on button "d" at bounding box center [331, 216] width 35 height 35
click at [579, 178] on icon "Delete Delete last character input" at bounding box center [576, 170] width 33 height 33
click at [579, 177] on icon "Delete Delete last character input" at bounding box center [576, 170] width 33 height 33
click at [187, 314] on button "s" at bounding box center [184, 313] width 35 height 35
click at [571, 179] on icon at bounding box center [576, 171] width 25 height 20
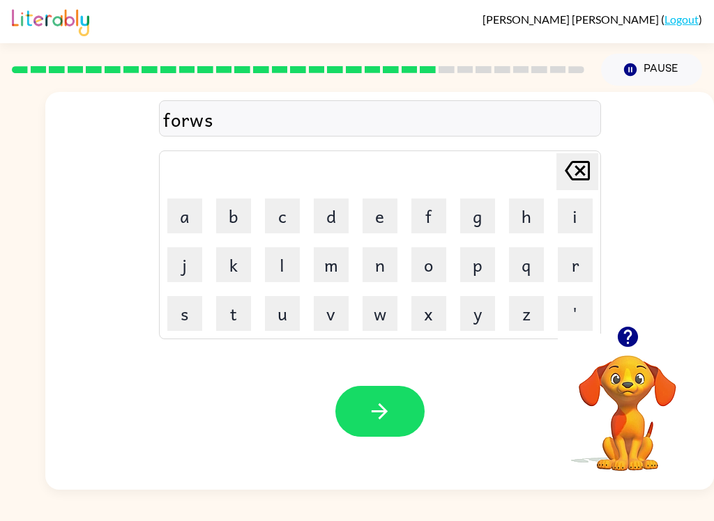
click at [187, 217] on button "a" at bounding box center [184, 216] width 35 height 35
click at [572, 270] on button "r" at bounding box center [575, 264] width 35 height 35
click at [326, 206] on button "d" at bounding box center [331, 216] width 35 height 35
click at [398, 411] on button "button" at bounding box center [379, 411] width 89 height 51
click at [712, 285] on div "[PERSON_NAME] last character input a b c d e f g h i j k l m n o p q r s t u v …" at bounding box center [379, 209] width 668 height 234
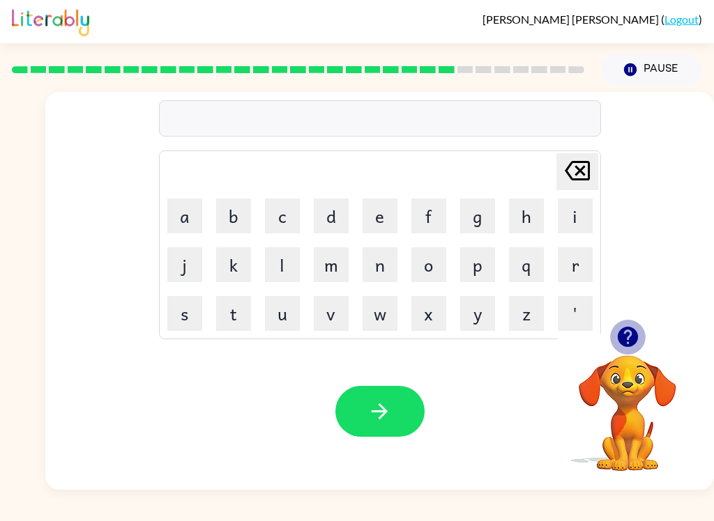
click at [624, 323] on button "button" at bounding box center [628, 337] width 36 height 36
click at [576, 267] on button "r" at bounding box center [575, 264] width 35 height 35
click at [379, 225] on button "e" at bounding box center [379, 216] width 35 height 35
click at [198, 219] on button "a" at bounding box center [184, 216] width 35 height 35
click at [295, 263] on button "l" at bounding box center [282, 264] width 35 height 35
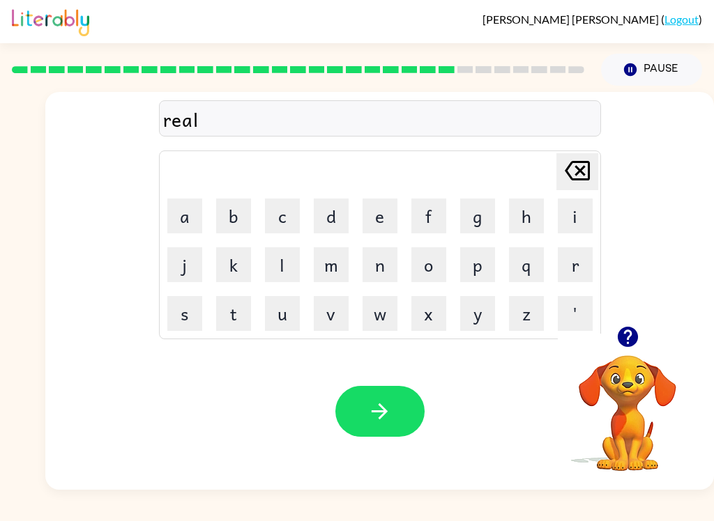
click at [389, 224] on button "e" at bounding box center [379, 216] width 35 height 35
click at [330, 213] on button "d" at bounding box center [331, 216] width 35 height 35
click at [378, 215] on button "e" at bounding box center [379, 216] width 35 height 35
click at [339, 203] on button "d" at bounding box center [331, 216] width 35 height 35
click at [411, 417] on button "button" at bounding box center [379, 411] width 89 height 51
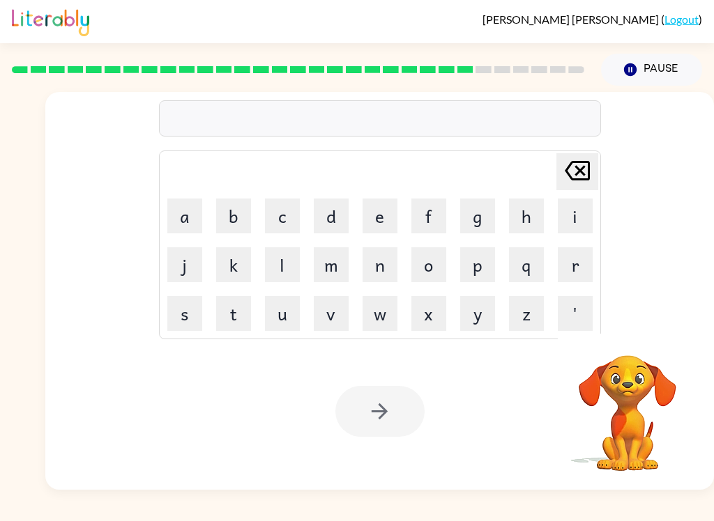
click at [468, 218] on button "g" at bounding box center [477, 216] width 35 height 35
click at [420, 266] on button "o" at bounding box center [428, 264] width 35 height 35
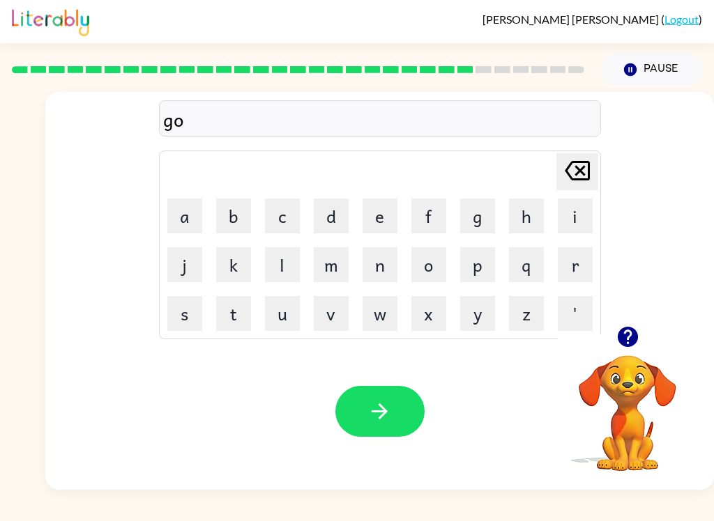
click at [231, 213] on button "b" at bounding box center [233, 216] width 35 height 35
click at [278, 261] on button "l" at bounding box center [282, 264] width 35 height 35
click at [571, 218] on button "i" at bounding box center [575, 216] width 35 height 35
click at [394, 257] on button "n" at bounding box center [379, 264] width 35 height 35
click at [389, 427] on button "button" at bounding box center [379, 411] width 89 height 51
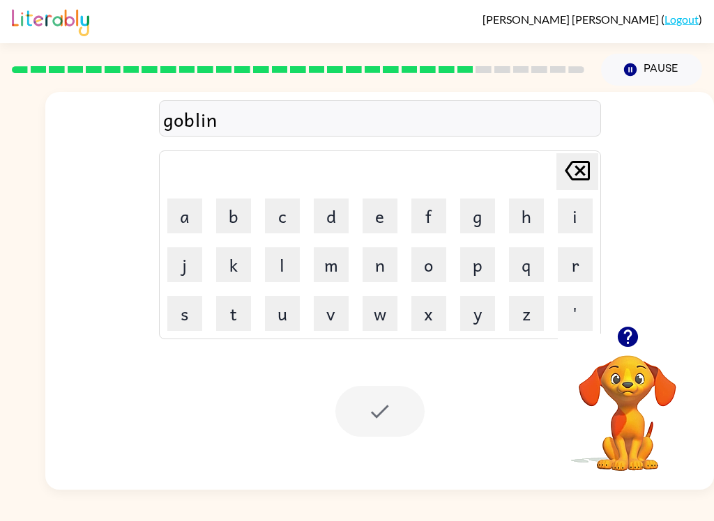
click at [381, 391] on div at bounding box center [379, 411] width 89 height 51
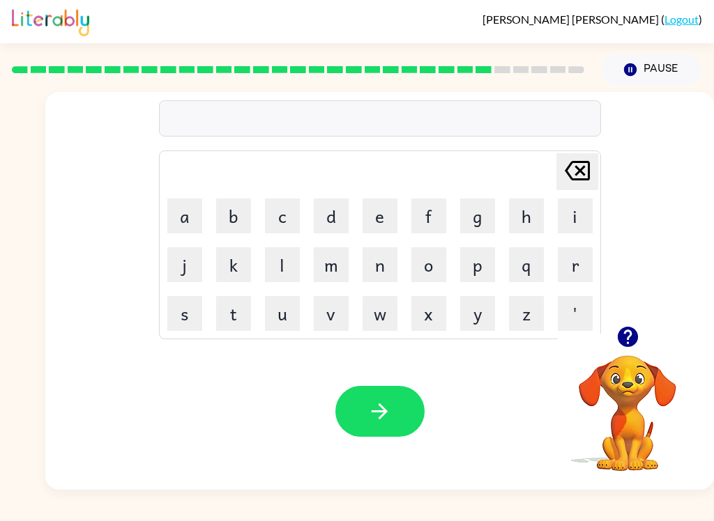
click at [622, 332] on icon "button" at bounding box center [627, 337] width 20 height 20
click at [284, 268] on button "l" at bounding box center [282, 264] width 35 height 35
click at [286, 316] on button "u" at bounding box center [282, 313] width 35 height 35
click at [343, 268] on button "m" at bounding box center [331, 264] width 35 height 35
click at [233, 217] on button "b" at bounding box center [233, 216] width 35 height 35
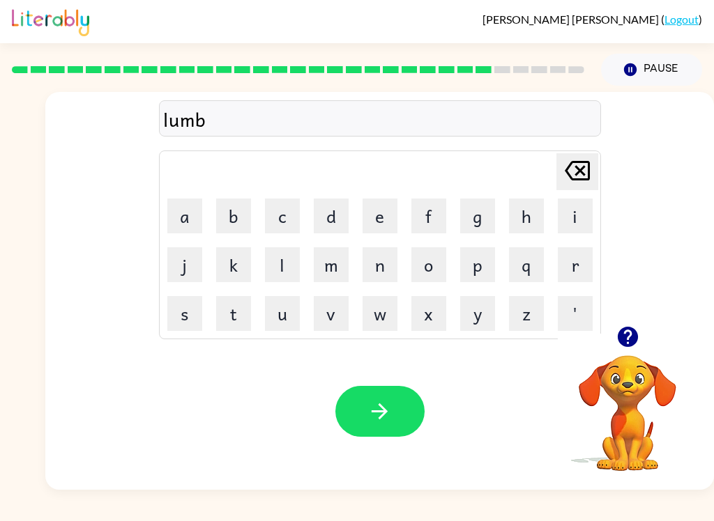
click at [376, 220] on button "e" at bounding box center [379, 216] width 35 height 35
click at [574, 266] on button "r" at bounding box center [575, 264] width 35 height 35
click at [191, 270] on button "j" at bounding box center [184, 264] width 35 height 35
click at [183, 217] on button "a" at bounding box center [184, 216] width 35 height 35
click at [280, 208] on button "c" at bounding box center [282, 216] width 35 height 35
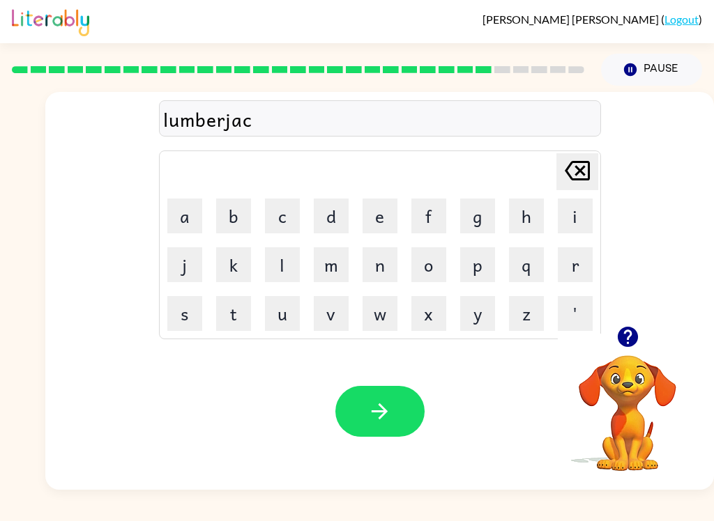
click at [229, 266] on button "k" at bounding box center [233, 264] width 35 height 35
click at [406, 418] on button "button" at bounding box center [379, 411] width 89 height 51
click at [636, 339] on icon "button" at bounding box center [627, 337] width 20 height 20
click at [293, 217] on button "c" at bounding box center [282, 216] width 35 height 35
click at [180, 212] on button "a" at bounding box center [184, 216] width 35 height 35
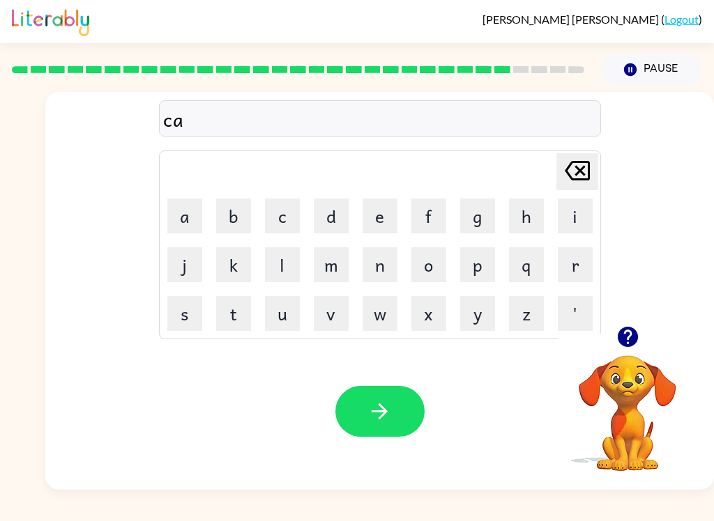
click at [576, 266] on button "r" at bounding box center [575, 264] width 35 height 35
click at [384, 216] on button "e" at bounding box center [379, 216] width 35 height 35
click at [193, 320] on button "s" at bounding box center [184, 313] width 35 height 35
click at [422, 416] on button "button" at bounding box center [379, 411] width 89 height 51
click at [227, 312] on button "t" at bounding box center [233, 313] width 35 height 35
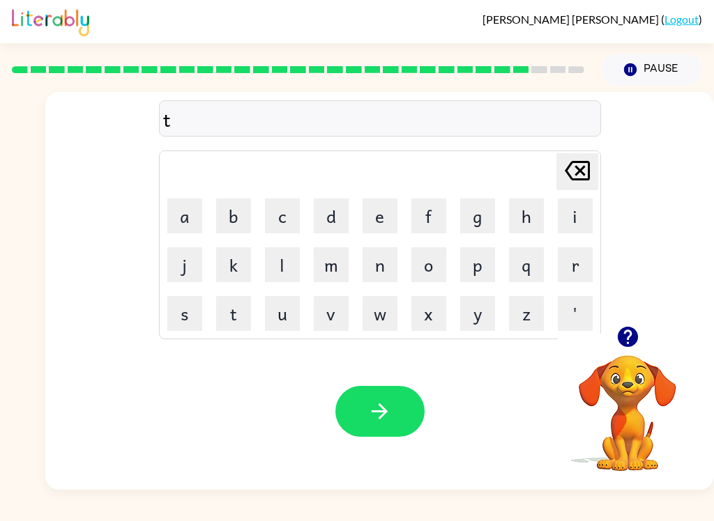
click at [384, 258] on button "n" at bounding box center [379, 264] width 35 height 35
click at [578, 215] on button "i" at bounding box center [575, 216] width 35 height 35
click at [580, 179] on icon at bounding box center [576, 171] width 25 height 20
click at [579, 179] on icon at bounding box center [576, 171] width 25 height 20
click at [530, 215] on button "h" at bounding box center [526, 216] width 35 height 35
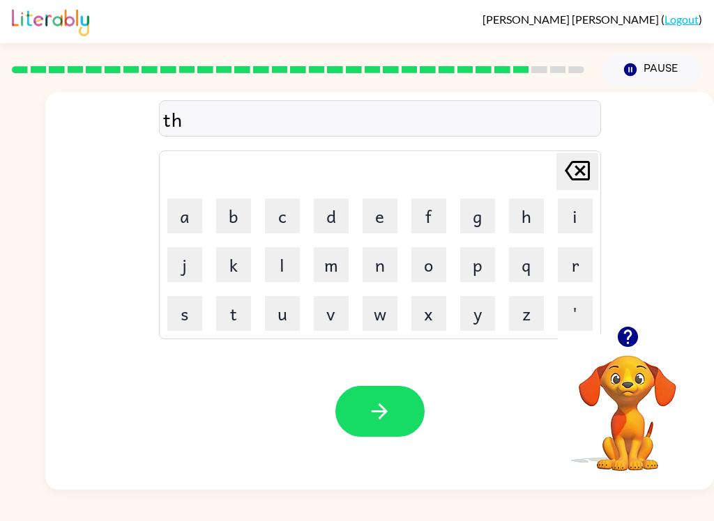
click at [570, 217] on button "i" at bounding box center [575, 216] width 35 height 35
click at [391, 264] on button "n" at bounding box center [379, 264] width 35 height 35
click at [389, 406] on icon "button" at bounding box center [379, 411] width 24 height 24
click at [199, 306] on button "s" at bounding box center [184, 313] width 35 height 35
click at [421, 280] on button "o" at bounding box center [428, 264] width 35 height 35
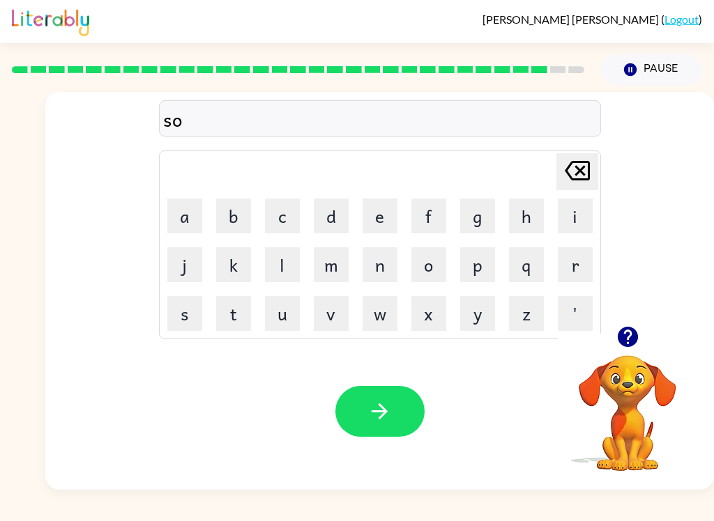
click at [288, 264] on button "l" at bounding box center [282, 264] width 35 height 35
click at [318, 302] on button "v" at bounding box center [331, 313] width 35 height 35
click at [374, 215] on button "e" at bounding box center [379, 216] width 35 height 35
click at [562, 260] on button "r" at bounding box center [575, 264] width 35 height 35
click at [371, 413] on icon "button" at bounding box center [379, 411] width 24 height 24
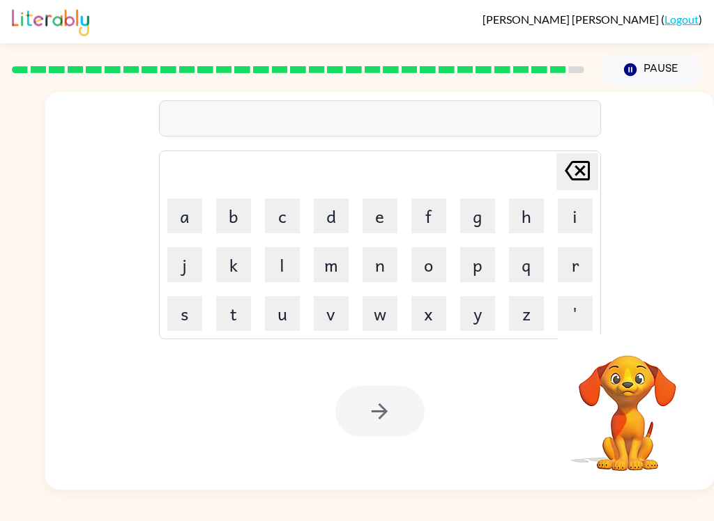
click at [279, 300] on button "u" at bounding box center [282, 313] width 35 height 35
click at [387, 269] on button "n" at bounding box center [379, 264] width 35 height 35
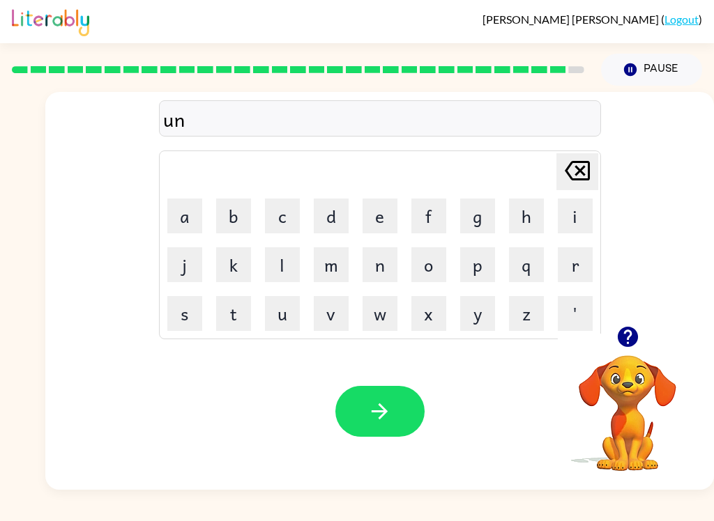
click at [190, 217] on button "a" at bounding box center [184, 216] width 35 height 35
click at [427, 222] on button "f" at bounding box center [428, 216] width 35 height 35
click at [575, 268] on button "r" at bounding box center [575, 264] width 35 height 35
click at [194, 210] on button "a" at bounding box center [184, 216] width 35 height 35
click at [567, 222] on button "i" at bounding box center [575, 216] width 35 height 35
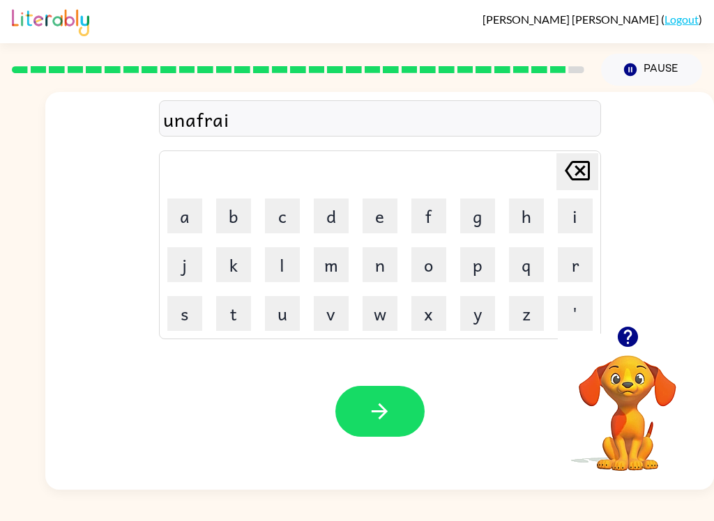
click at [325, 225] on button "d" at bounding box center [331, 216] width 35 height 35
click at [402, 414] on button "button" at bounding box center [379, 411] width 89 height 51
